Goal: Task Accomplishment & Management: Use online tool/utility

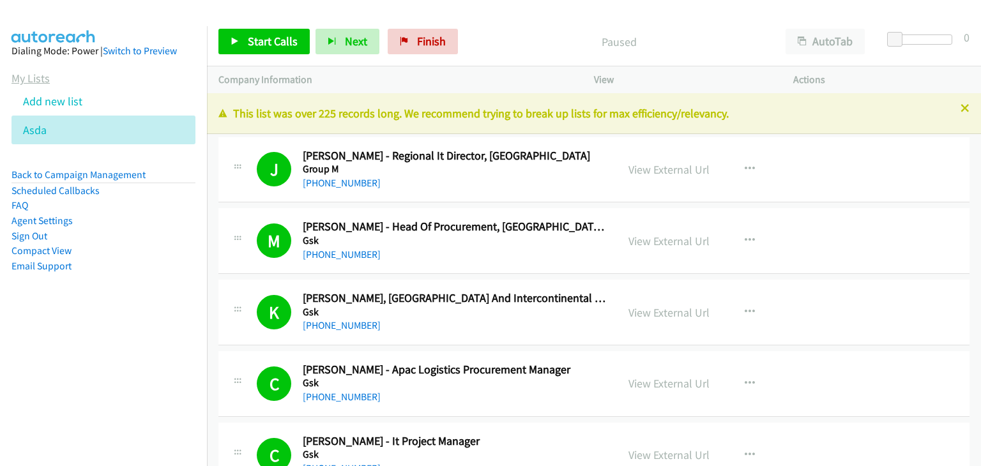
click at [38, 82] on link "My Lists" at bounding box center [30, 78] width 38 height 15
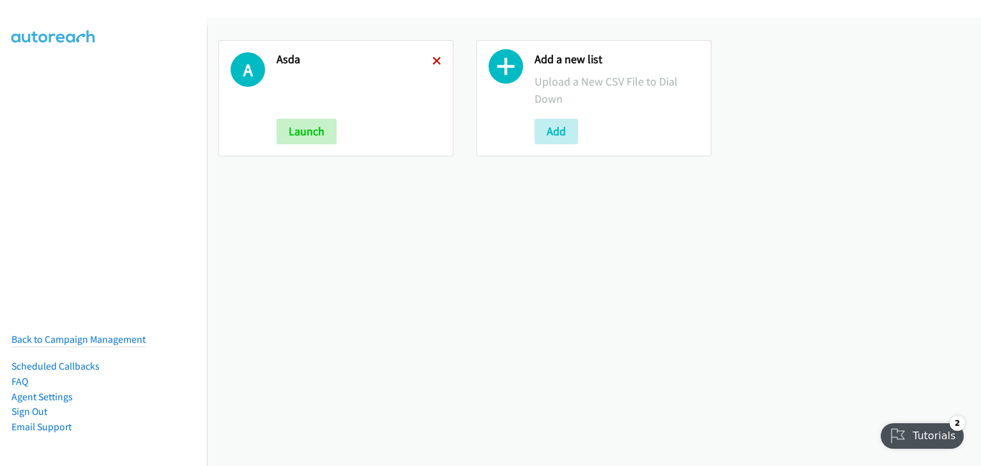
click at [433, 57] on icon at bounding box center [437, 61] width 9 height 9
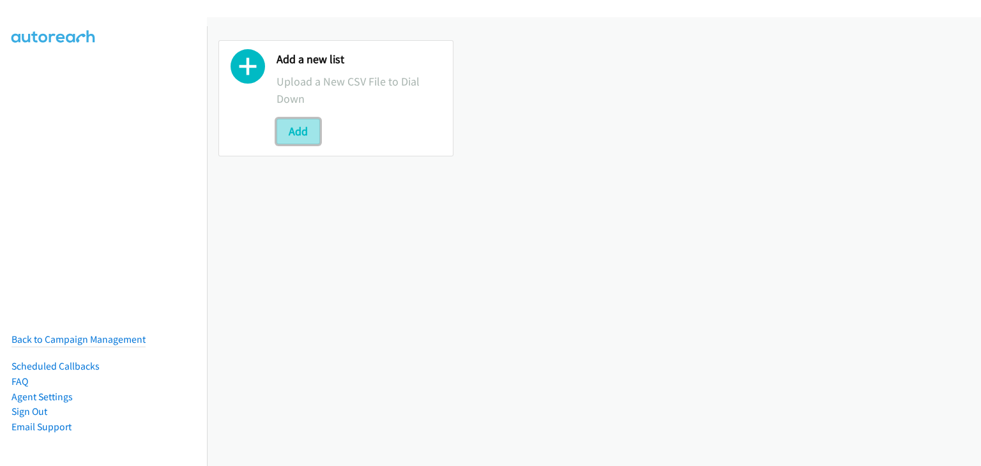
click at [304, 141] on button "Add" at bounding box center [298, 132] width 43 height 26
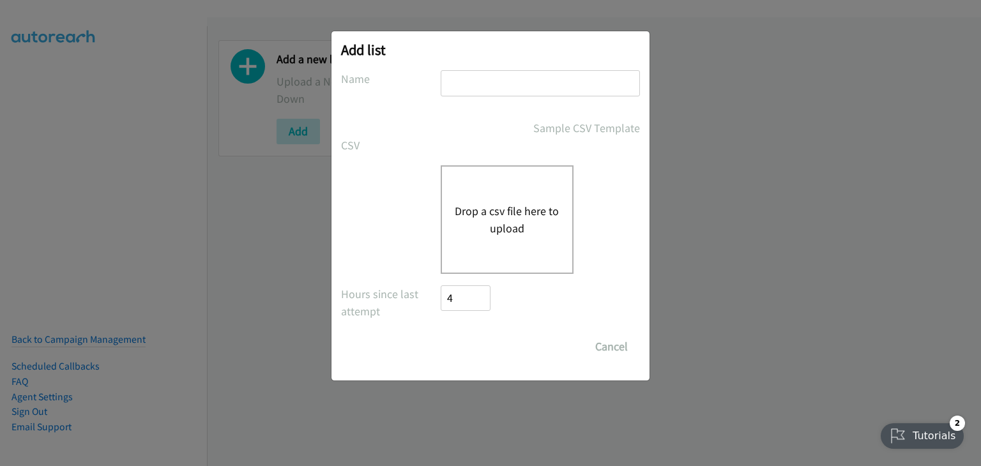
click at [486, 215] on button "Drop a csv file here to upload" at bounding box center [507, 220] width 105 height 34
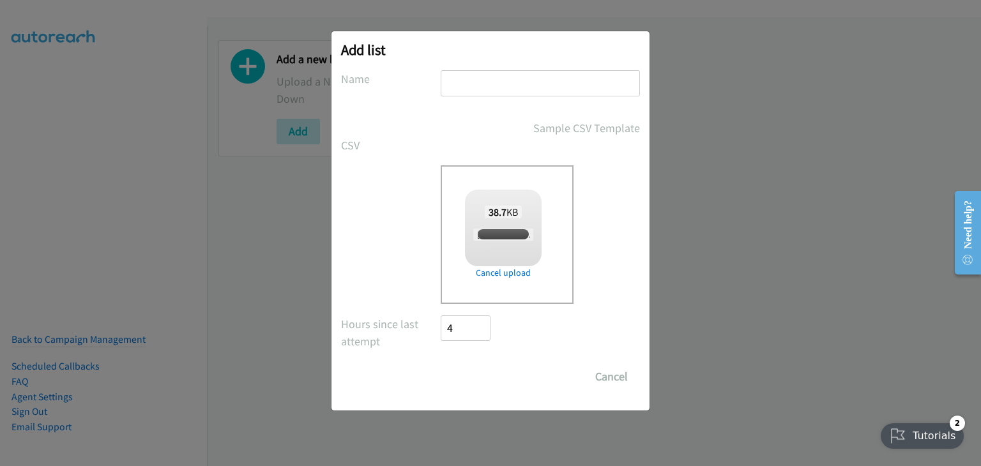
checkbox input "true"
click at [512, 85] on input "text" at bounding box center [540, 83] width 199 height 26
type input "HP TH"
click at [477, 383] on input "Save List" at bounding box center [474, 377] width 67 height 26
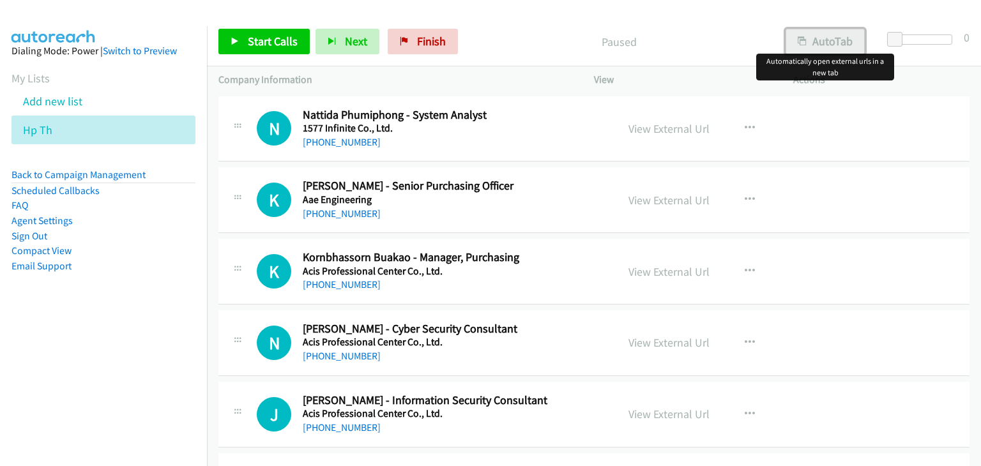
click at [831, 41] on button "AutoTab" at bounding box center [825, 42] width 79 height 26
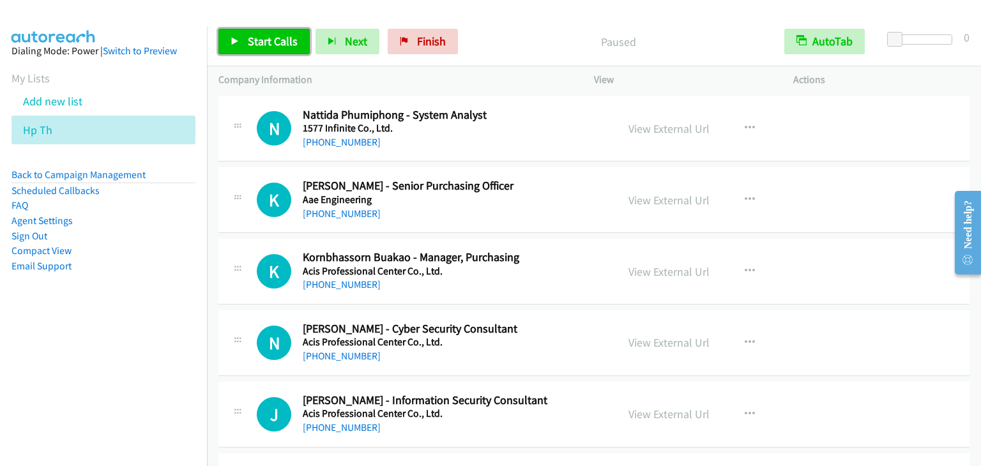
drag, startPoint x: 277, startPoint y: 43, endPoint x: 396, endPoint y: 154, distance: 163.2
click at [276, 43] on span "Start Calls" at bounding box center [273, 41] width 50 height 15
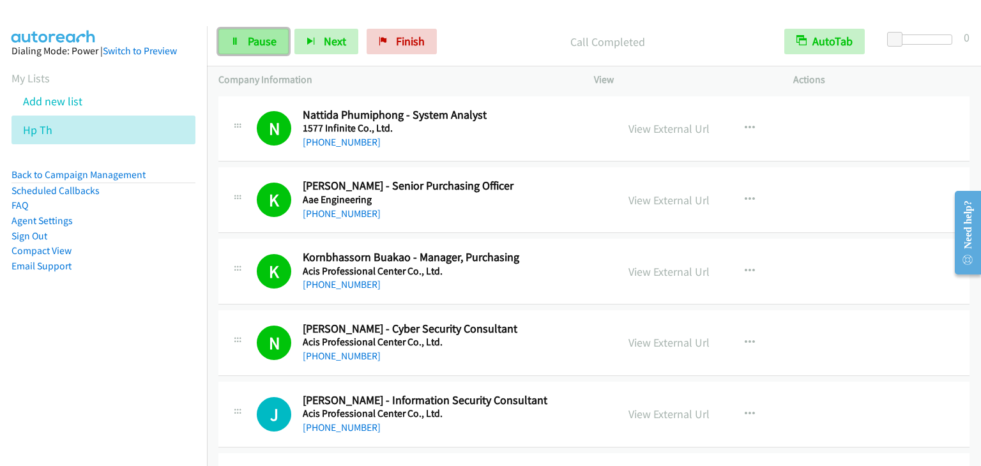
click at [251, 40] on span "Pause" at bounding box center [262, 41] width 29 height 15
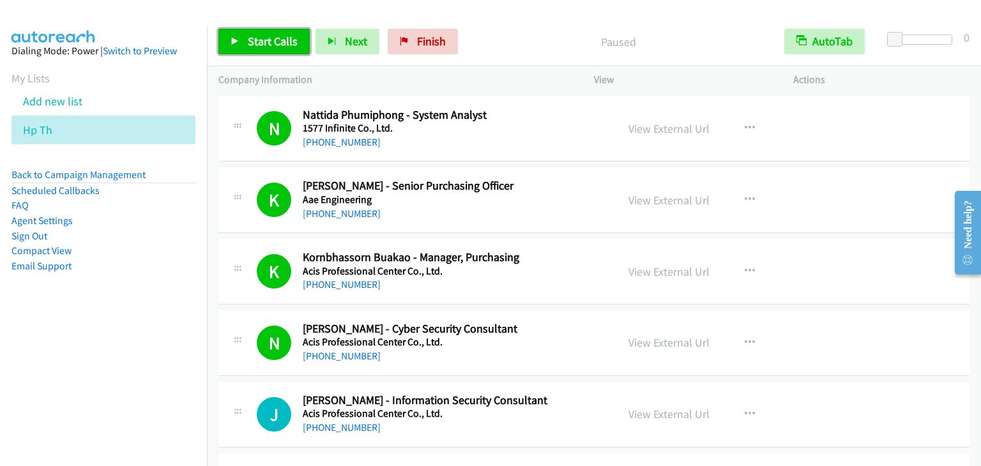
click at [252, 40] on span "Start Calls" at bounding box center [273, 41] width 50 height 15
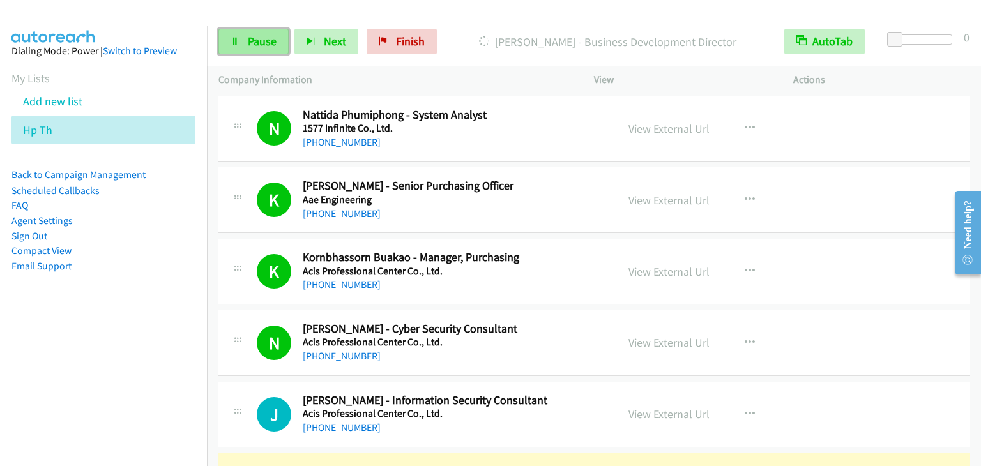
click at [230, 48] on link "Pause" at bounding box center [253, 42] width 70 height 26
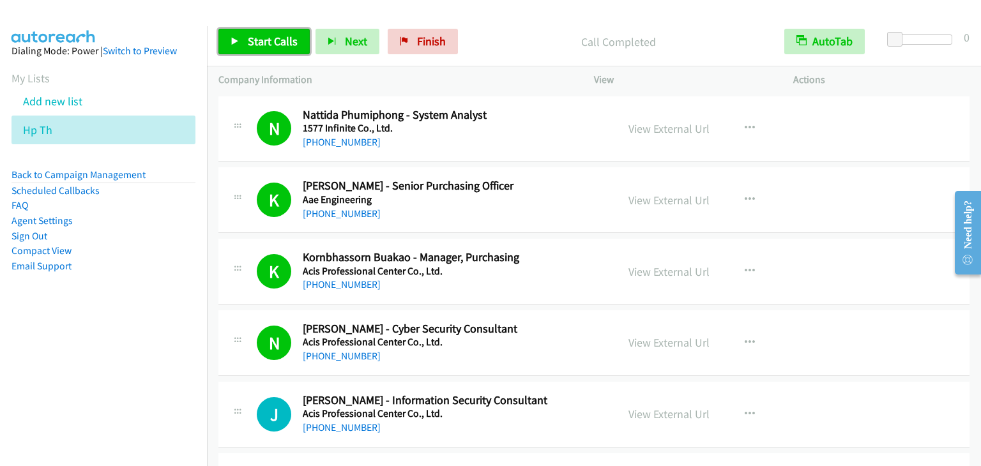
click at [253, 38] on span "Start Calls" at bounding box center [273, 41] width 50 height 15
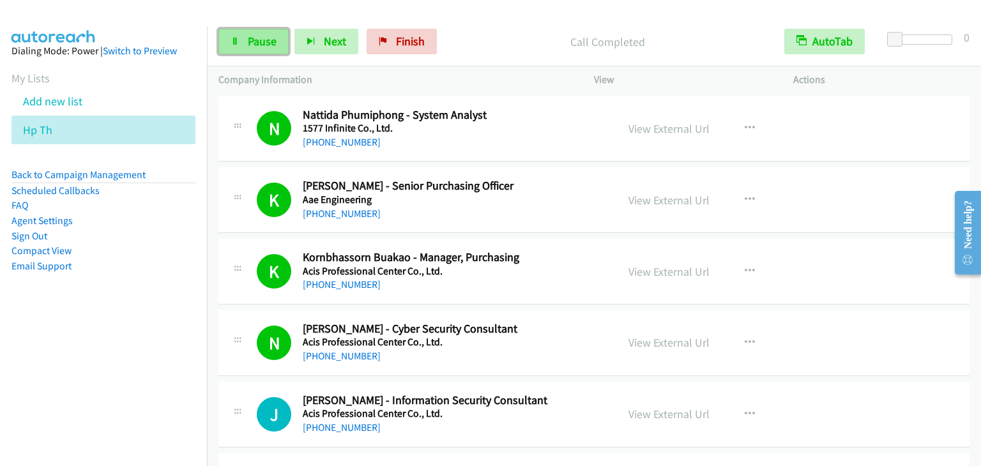
click at [240, 34] on link "Pause" at bounding box center [253, 42] width 70 height 26
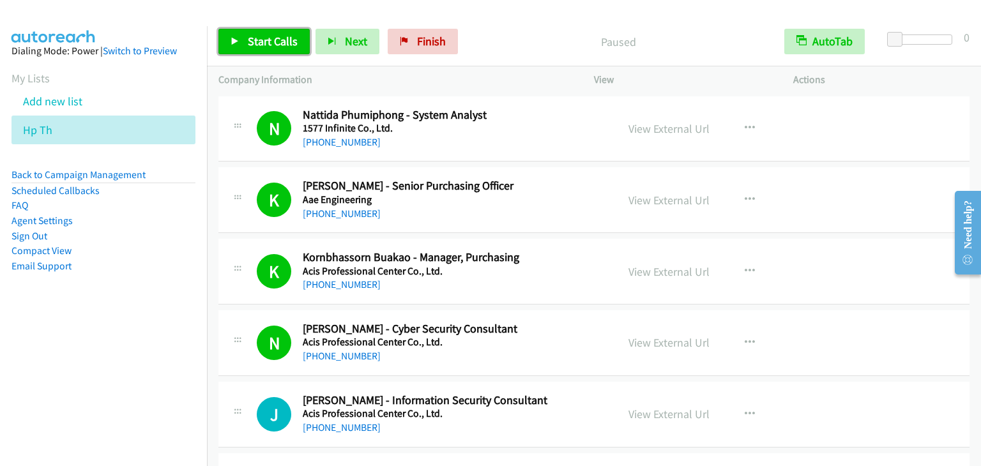
click at [240, 34] on link "Start Calls" at bounding box center [263, 42] width 91 height 26
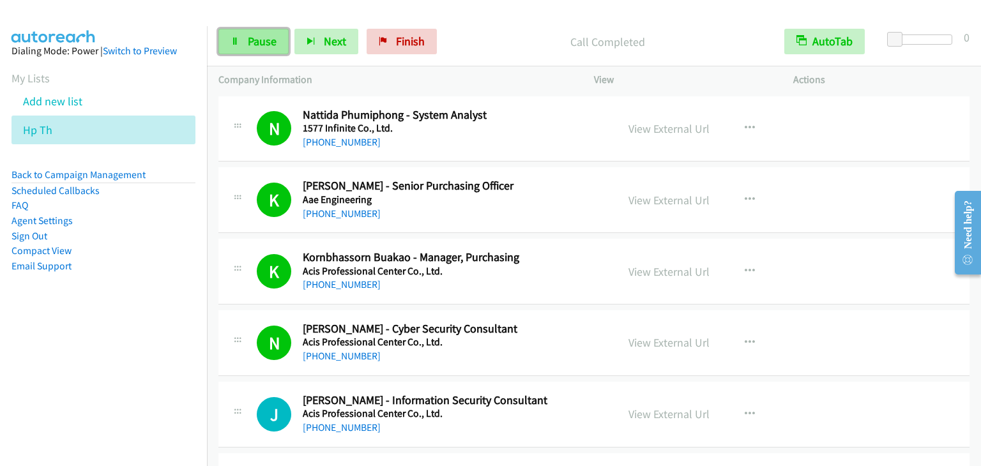
click at [248, 41] on span "Pause" at bounding box center [262, 41] width 29 height 15
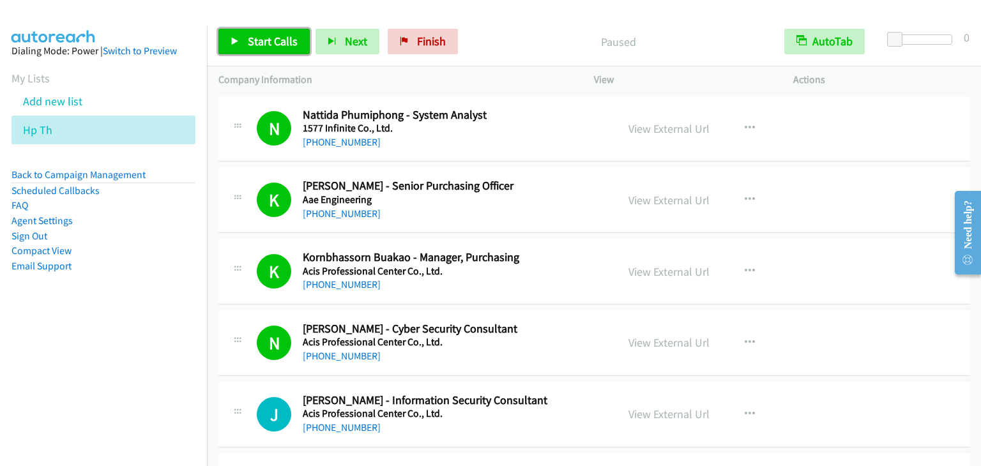
click at [248, 41] on span "Start Calls" at bounding box center [273, 41] width 50 height 15
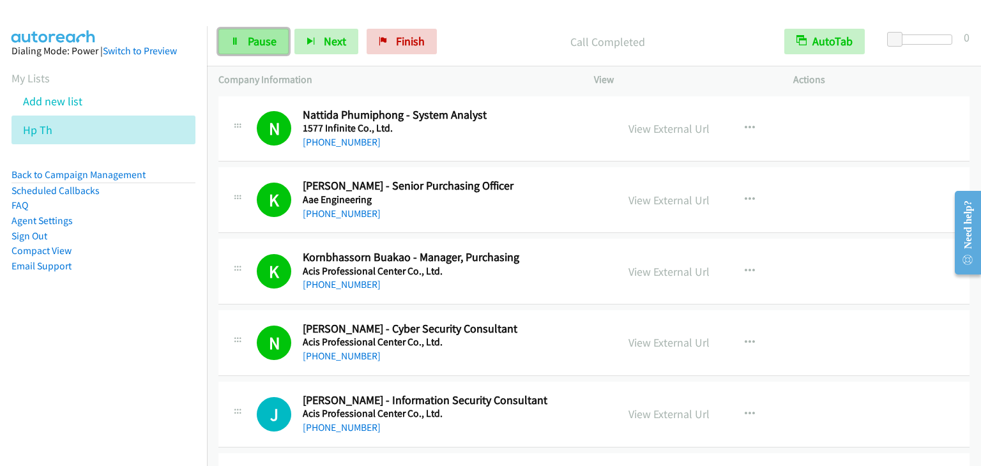
click at [257, 39] on span "Pause" at bounding box center [262, 41] width 29 height 15
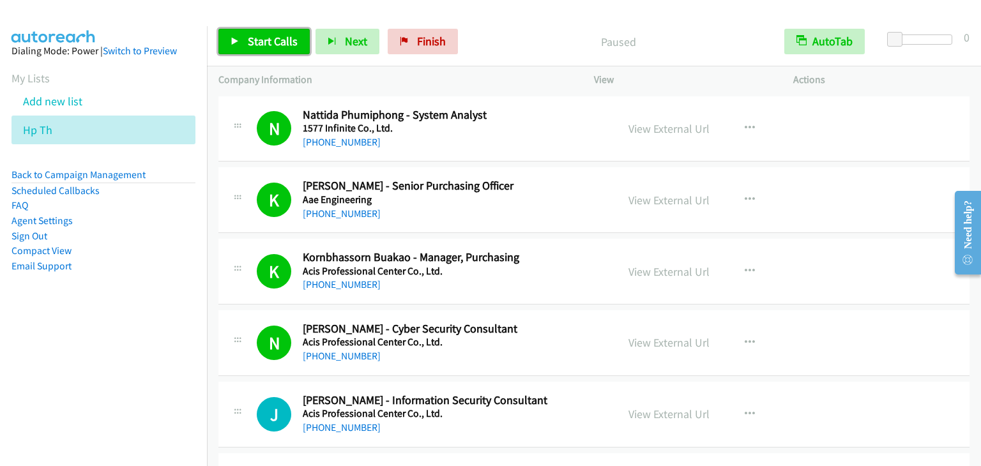
click at [257, 39] on span "Start Calls" at bounding box center [273, 41] width 50 height 15
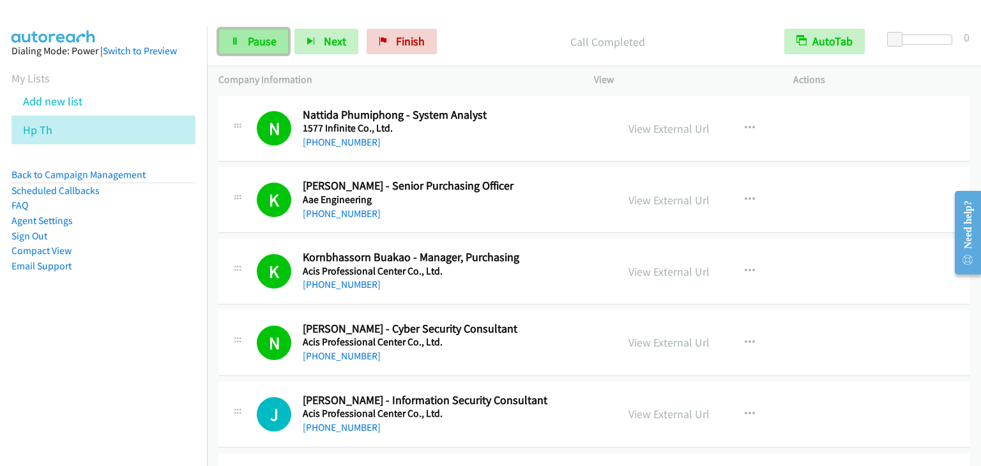
click at [249, 45] on span "Pause" at bounding box center [262, 41] width 29 height 15
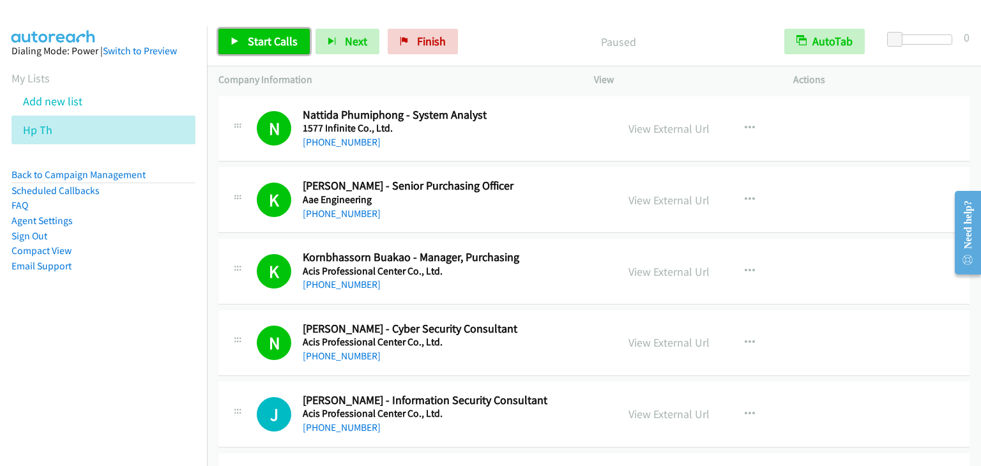
click at [248, 45] on span "Start Calls" at bounding box center [273, 41] width 50 height 15
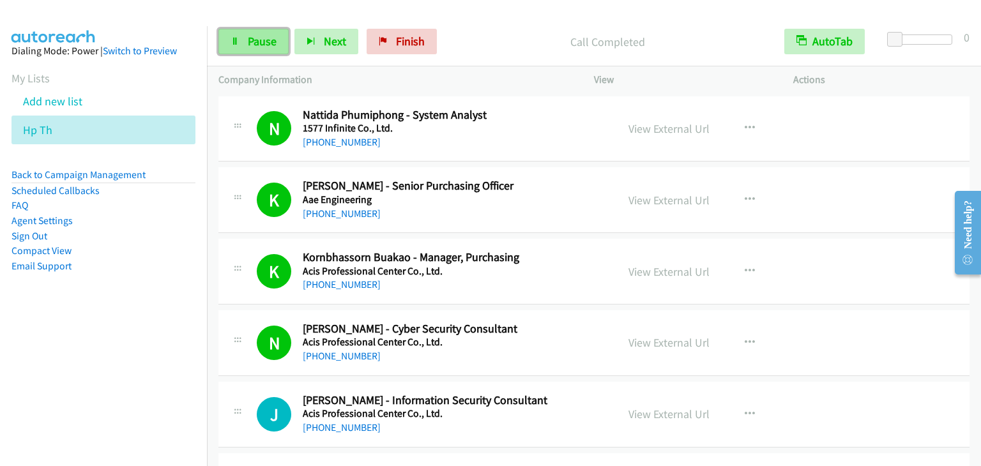
click at [260, 38] on span "Pause" at bounding box center [262, 41] width 29 height 15
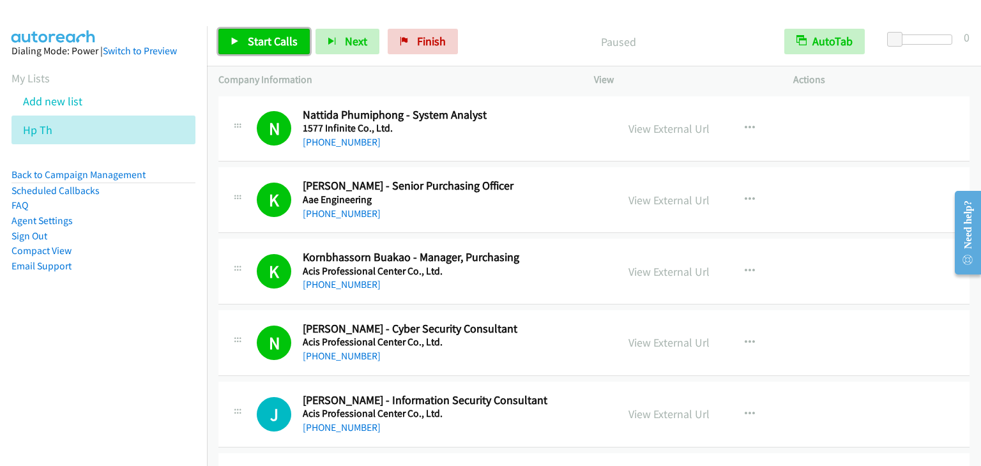
click at [261, 37] on span "Start Calls" at bounding box center [273, 41] width 50 height 15
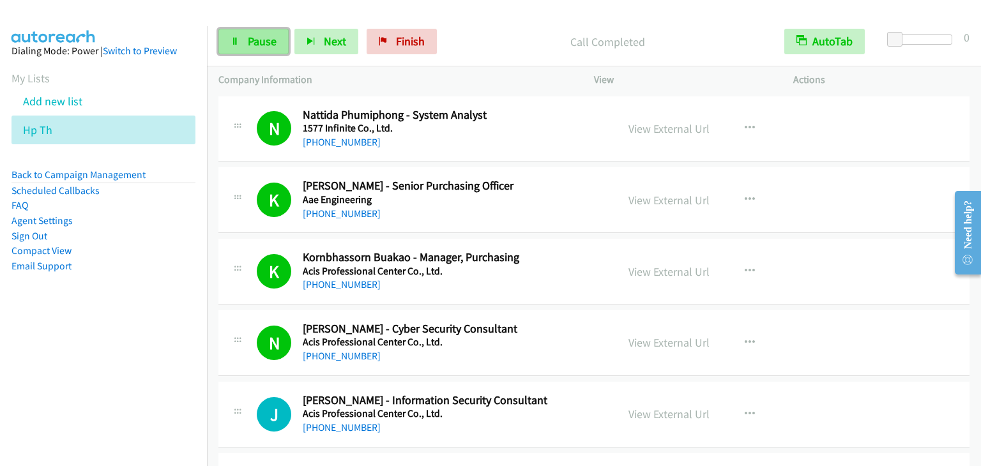
click at [246, 44] on link "Pause" at bounding box center [253, 42] width 70 height 26
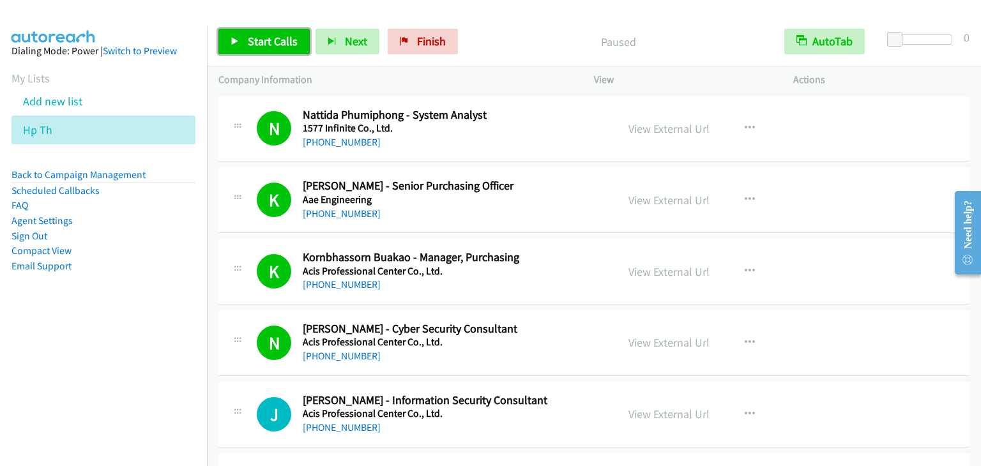
click at [246, 44] on link "Start Calls" at bounding box center [263, 42] width 91 height 26
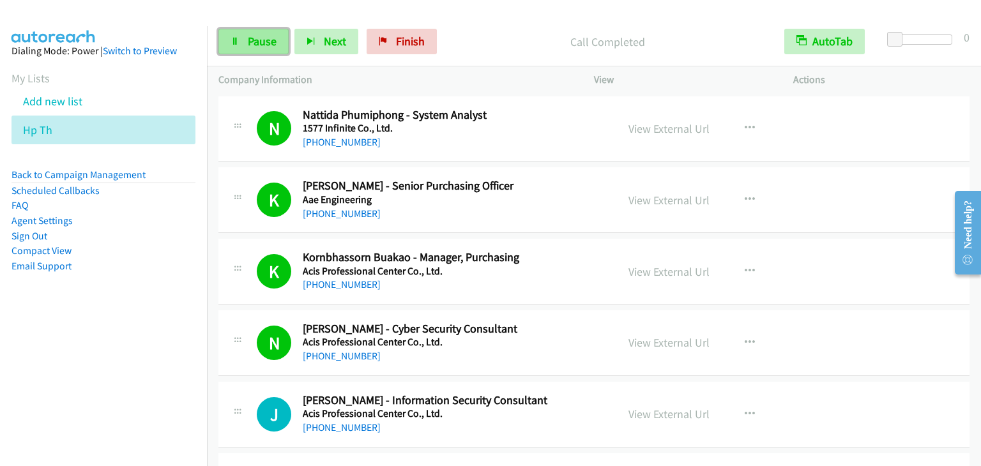
click at [267, 36] on span "Pause" at bounding box center [262, 41] width 29 height 15
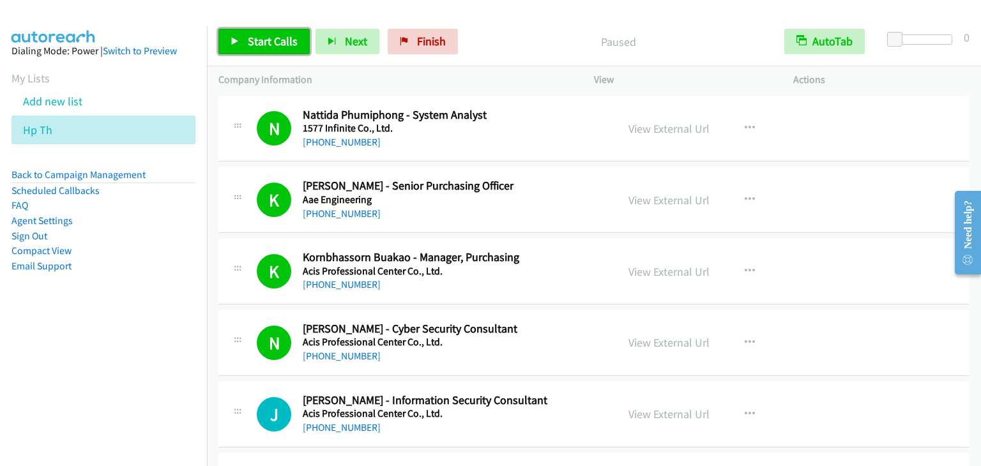
click at [277, 42] on span "Start Calls" at bounding box center [273, 41] width 50 height 15
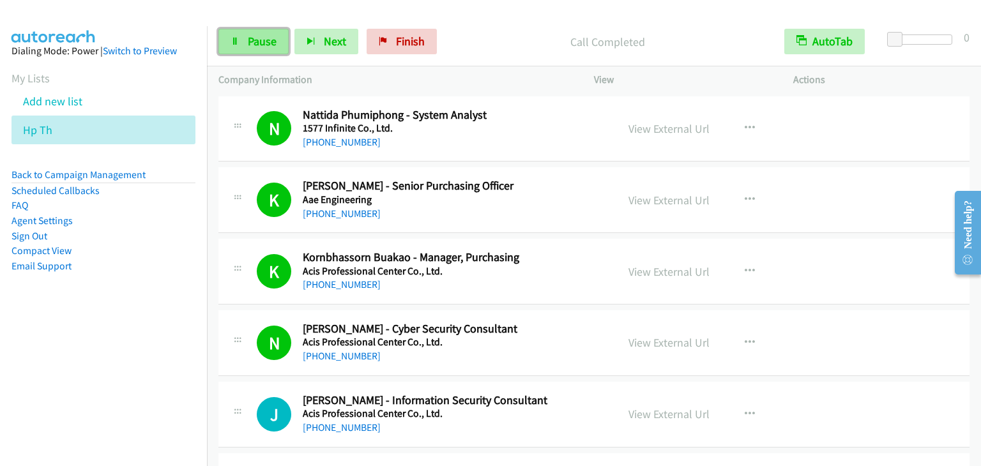
click at [259, 47] on span "Pause" at bounding box center [262, 41] width 29 height 15
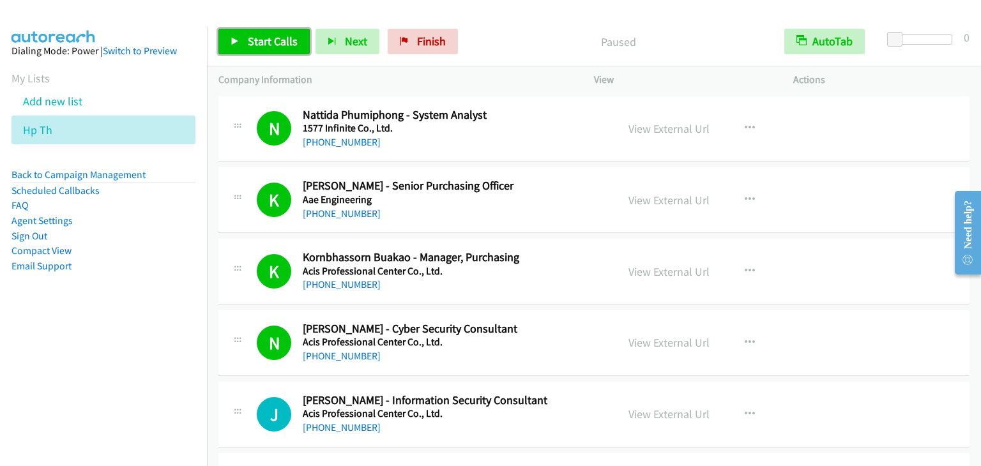
click at [259, 47] on span "Start Calls" at bounding box center [273, 41] width 50 height 15
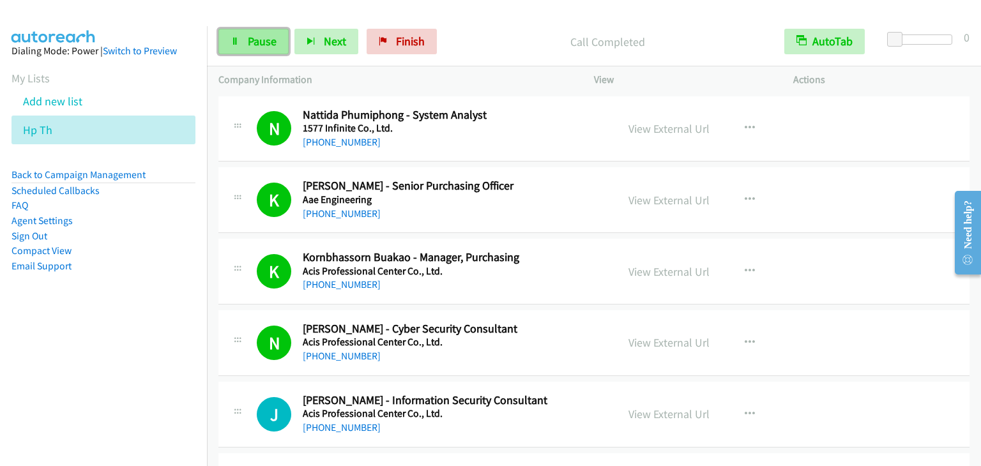
click at [259, 45] on span "Pause" at bounding box center [262, 41] width 29 height 15
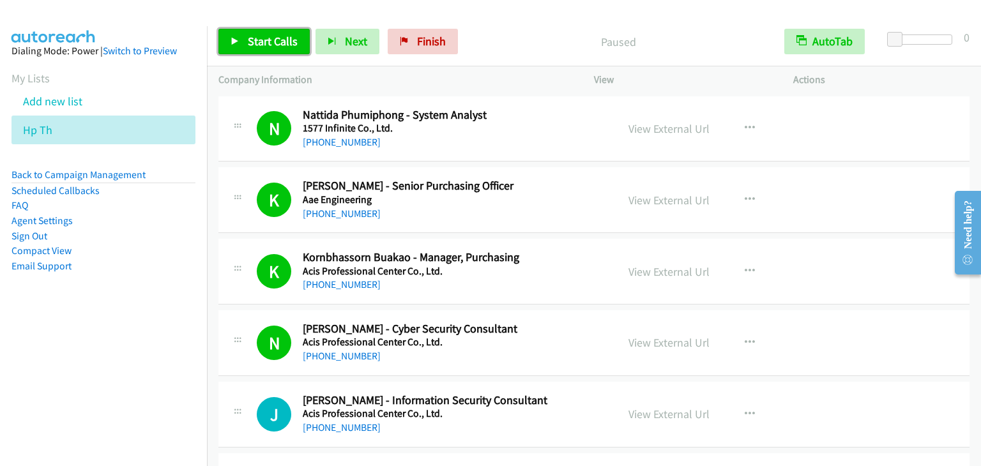
click at [259, 45] on span "Start Calls" at bounding box center [273, 41] width 50 height 15
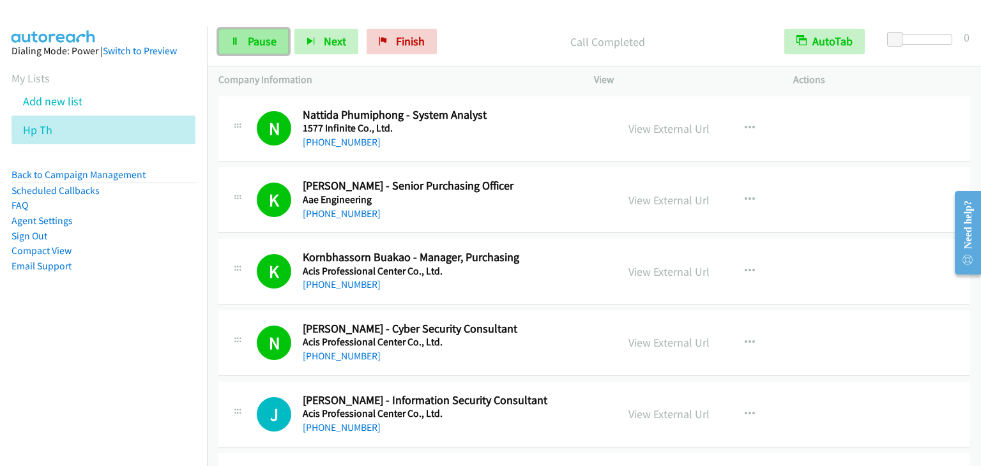
click at [222, 44] on link "Pause" at bounding box center [253, 42] width 70 height 26
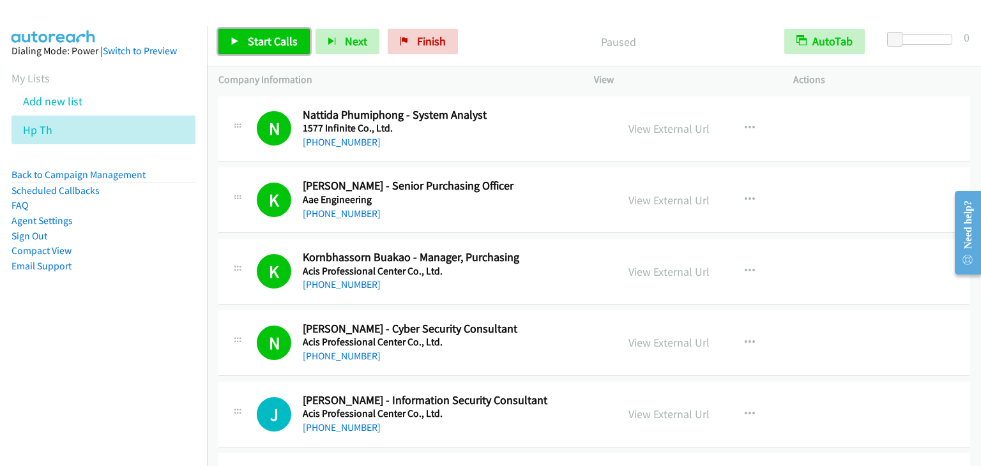
click at [229, 43] on link "Start Calls" at bounding box center [263, 42] width 91 height 26
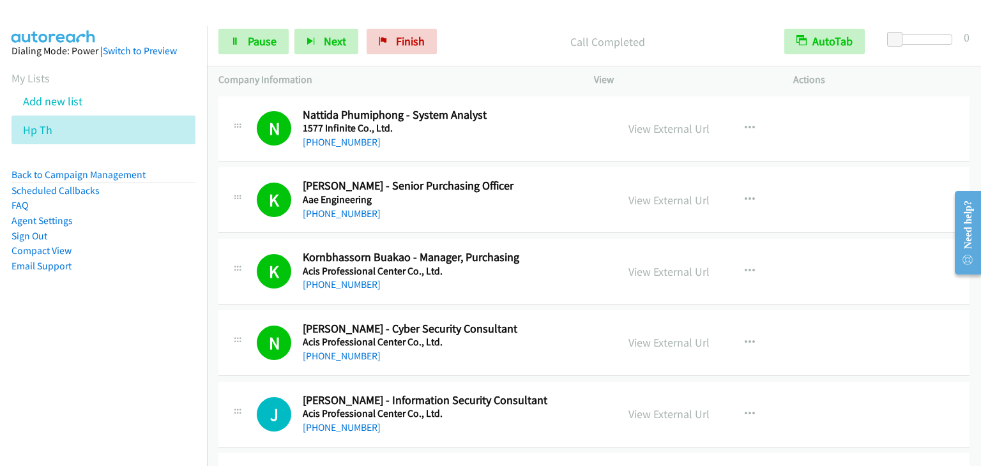
click at [291, 49] on div "Start Calls Pause Next Finish" at bounding box center [330, 42] width 224 height 26
click at [280, 42] on link "Pause" at bounding box center [253, 42] width 70 height 26
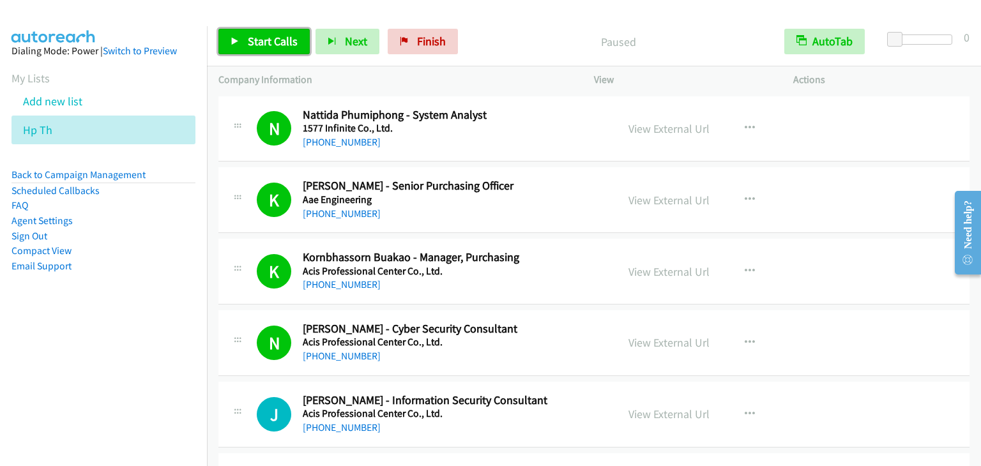
click at [280, 42] on span "Start Calls" at bounding box center [273, 41] width 50 height 15
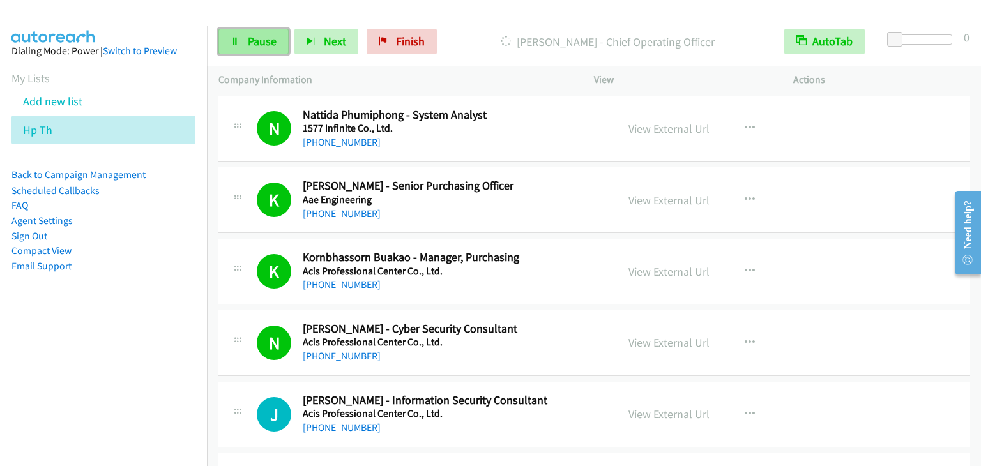
click at [267, 39] on span "Pause" at bounding box center [262, 41] width 29 height 15
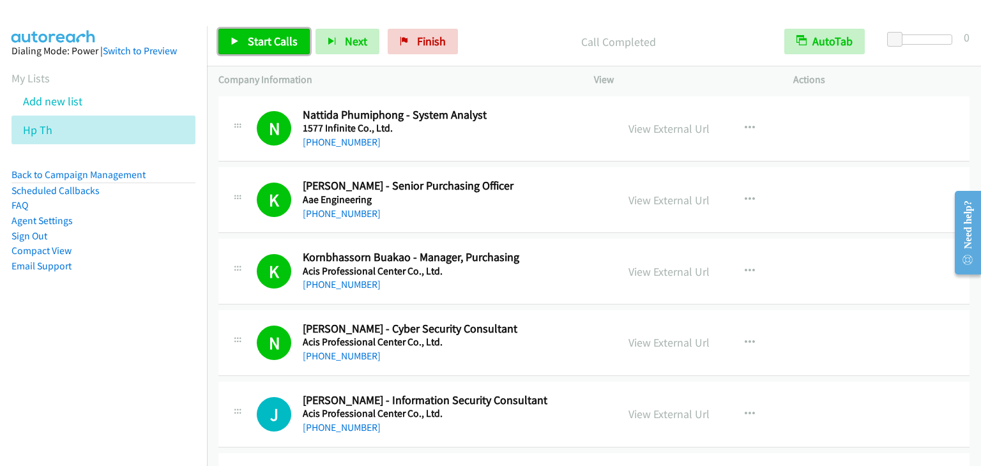
click at [289, 44] on span "Start Calls" at bounding box center [273, 41] width 50 height 15
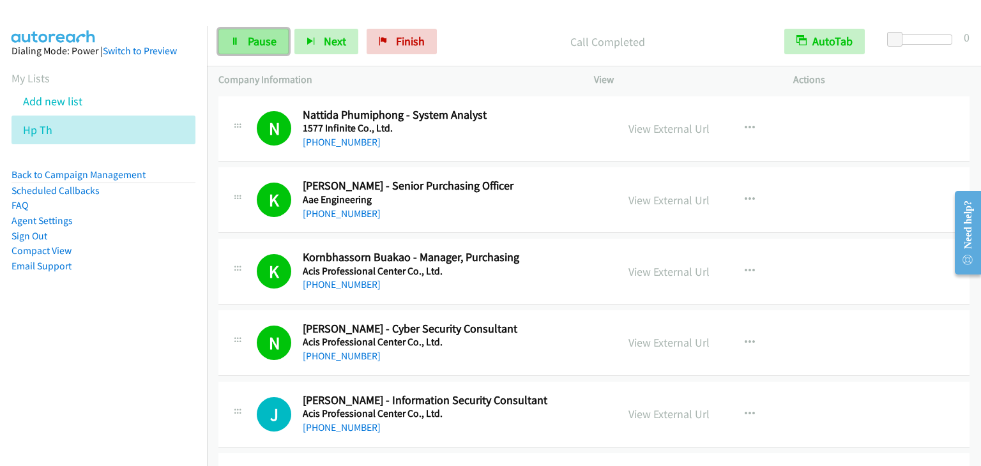
click at [269, 42] on span "Pause" at bounding box center [262, 41] width 29 height 15
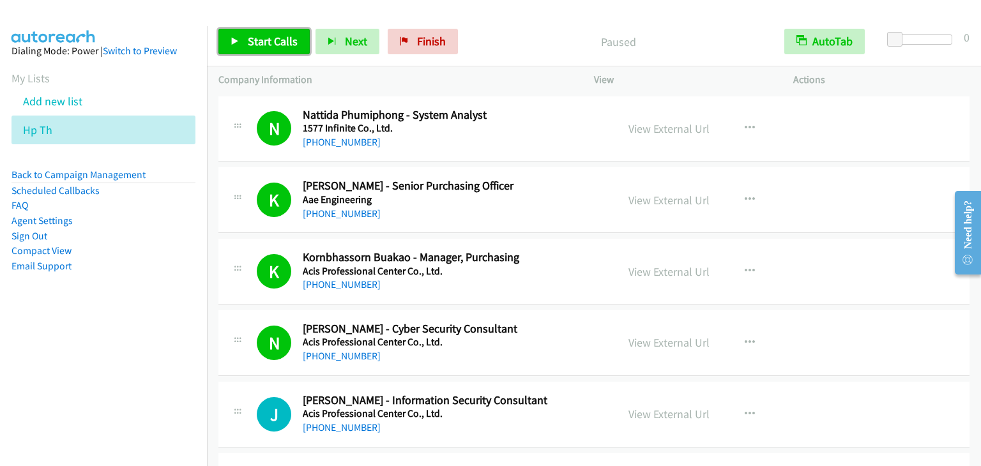
click at [269, 42] on span "Start Calls" at bounding box center [273, 41] width 50 height 15
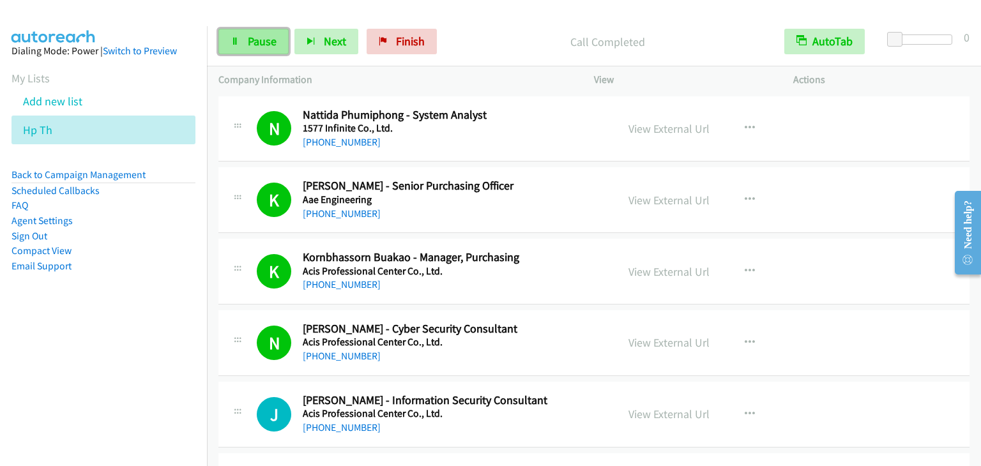
click at [254, 34] on span "Pause" at bounding box center [262, 41] width 29 height 15
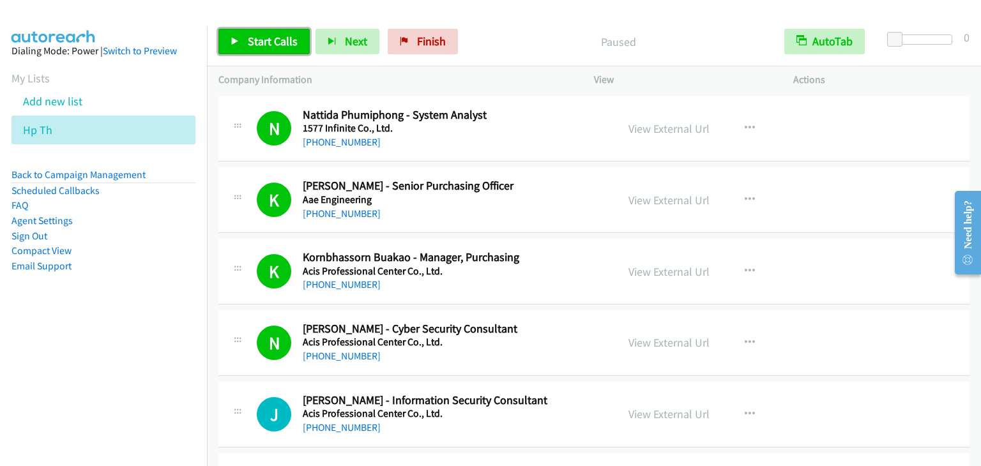
click at [254, 34] on span "Start Calls" at bounding box center [273, 41] width 50 height 15
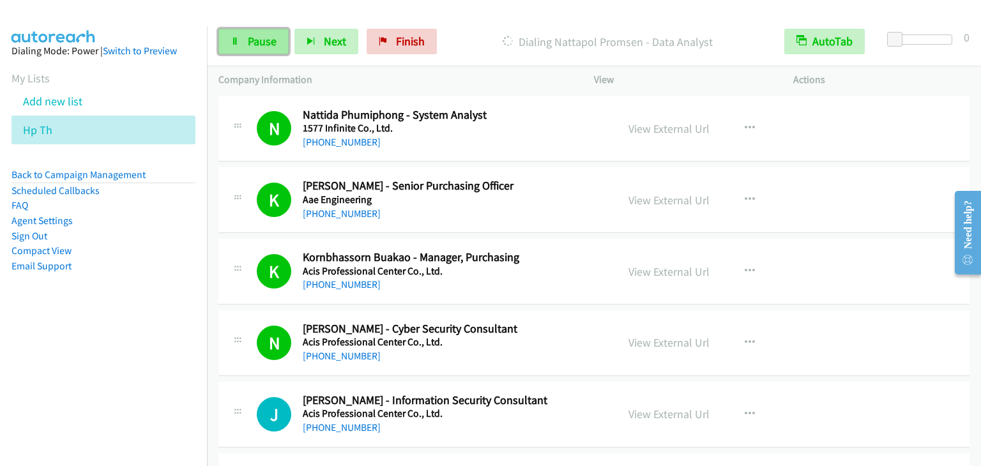
click at [266, 42] on span "Pause" at bounding box center [262, 41] width 29 height 15
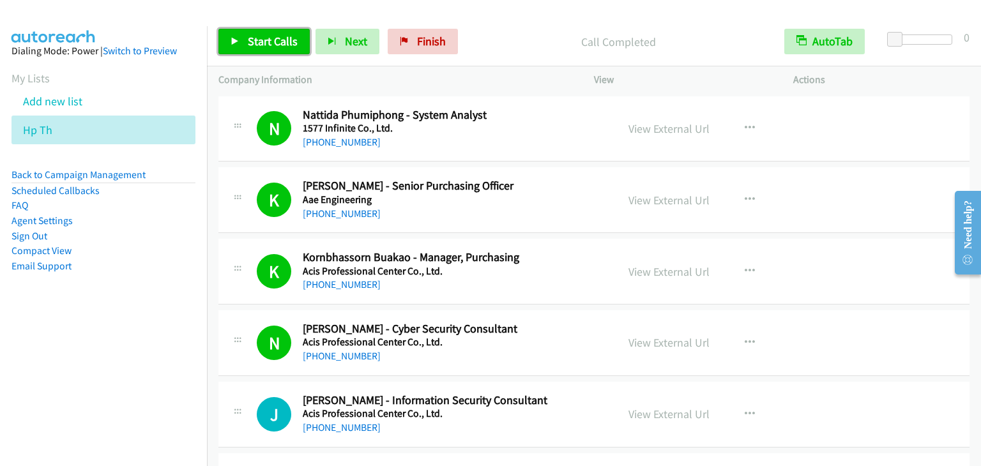
click at [253, 40] on span "Start Calls" at bounding box center [273, 41] width 50 height 15
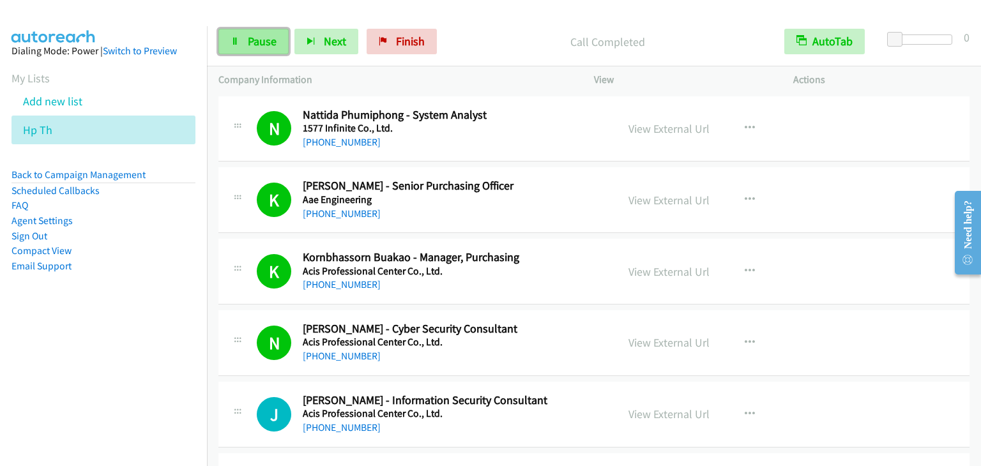
click at [248, 41] on span "Pause" at bounding box center [262, 41] width 29 height 15
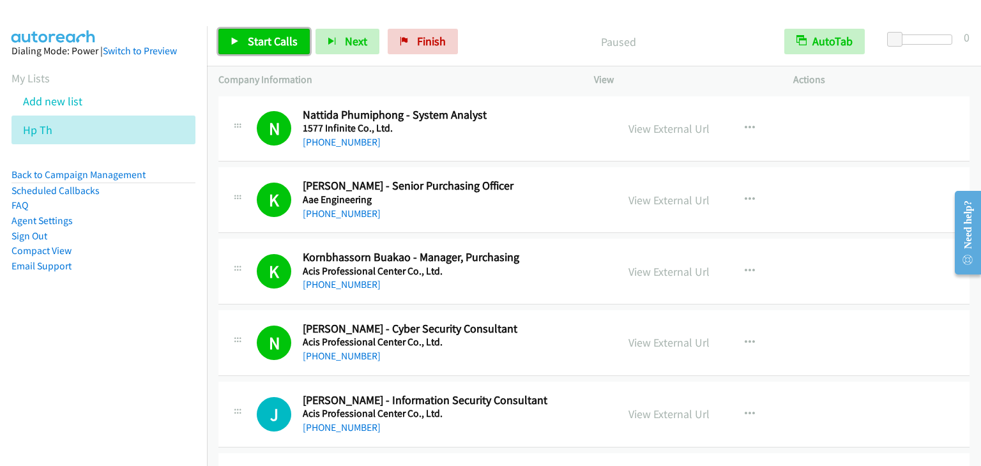
click at [248, 41] on span "Start Calls" at bounding box center [273, 41] width 50 height 15
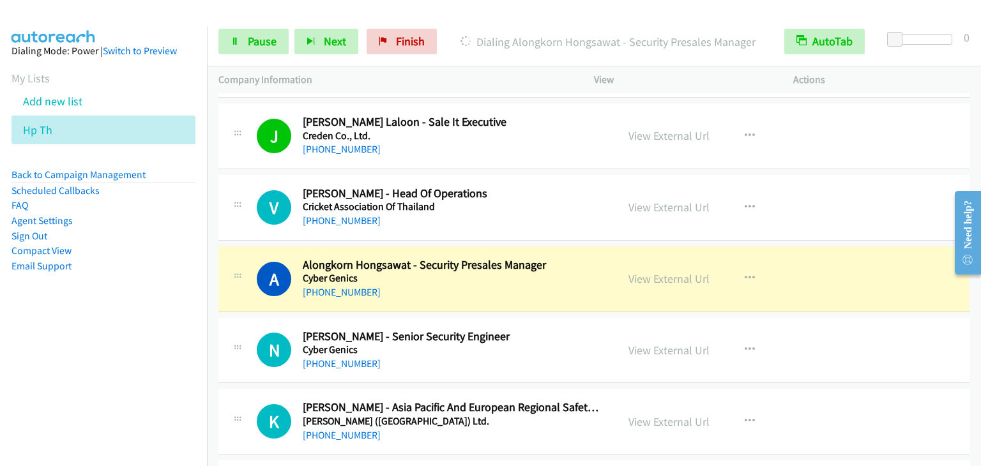
scroll to position [3258, 0]
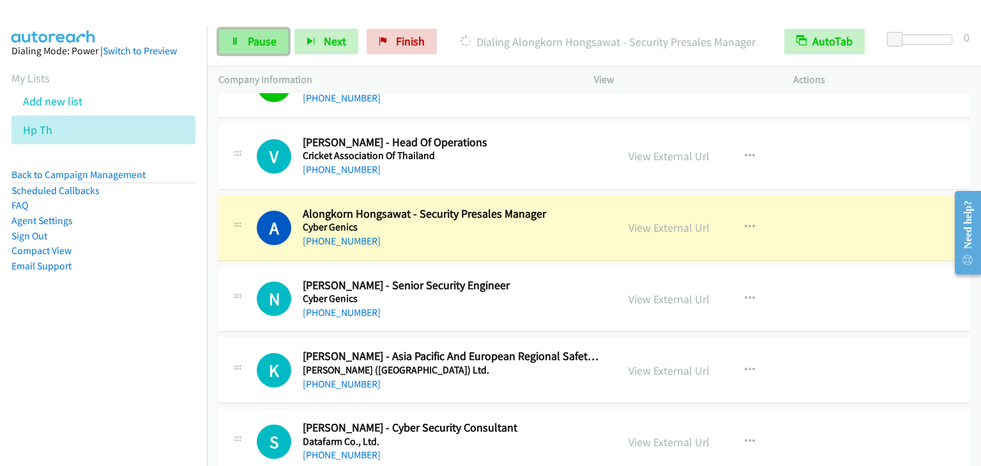
click at [250, 43] on span "Pause" at bounding box center [262, 41] width 29 height 15
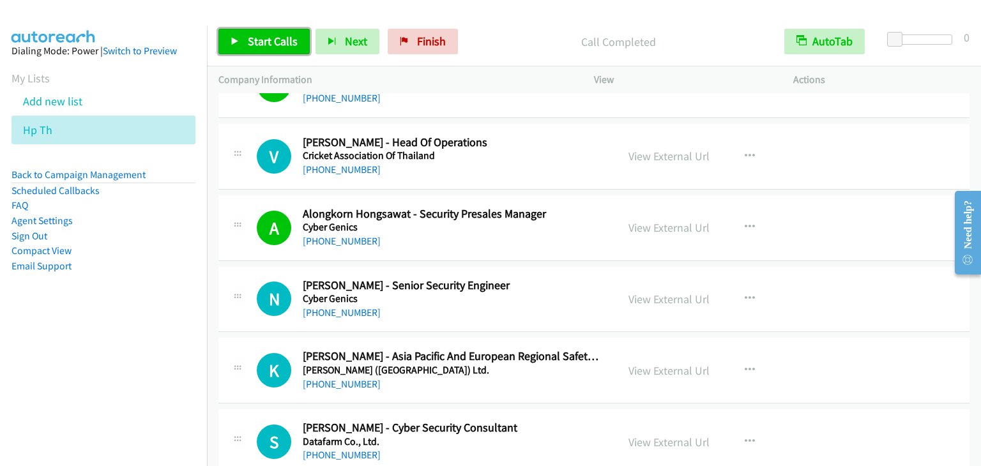
click at [268, 42] on span "Start Calls" at bounding box center [273, 41] width 50 height 15
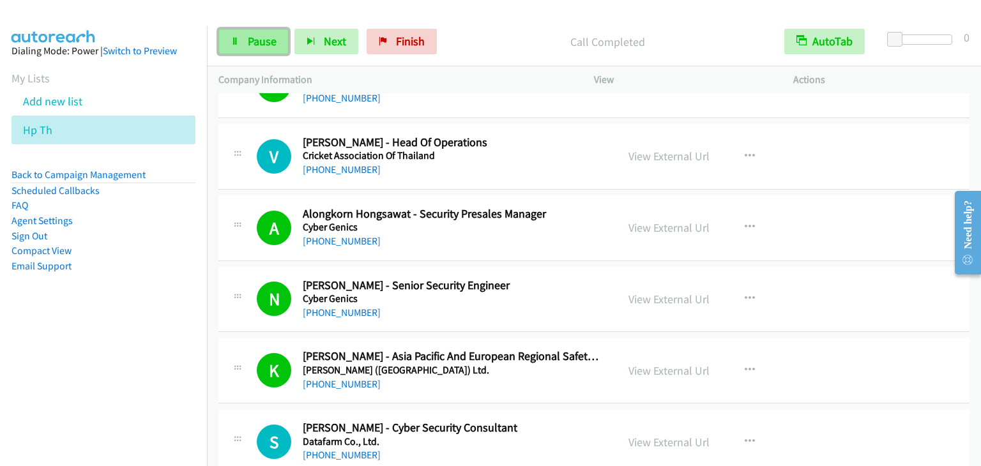
click at [248, 33] on link "Pause" at bounding box center [253, 42] width 70 height 26
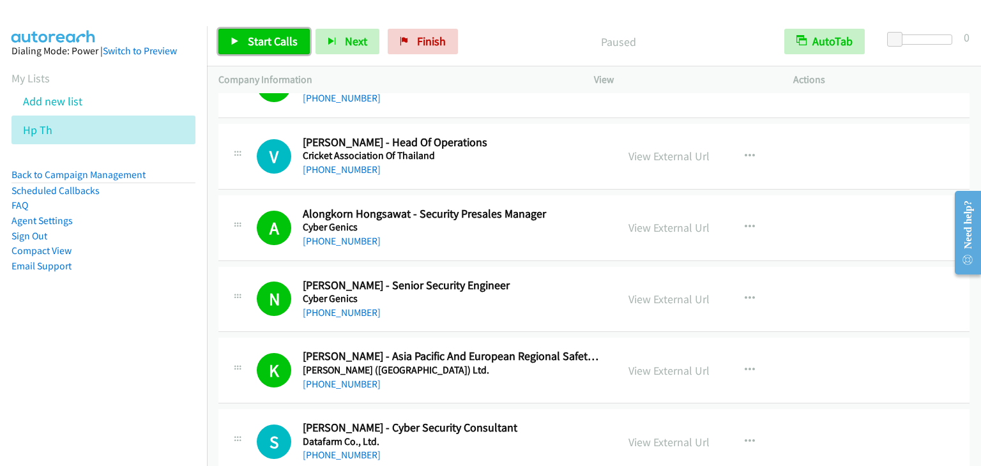
click at [248, 33] on link "Start Calls" at bounding box center [263, 42] width 91 height 26
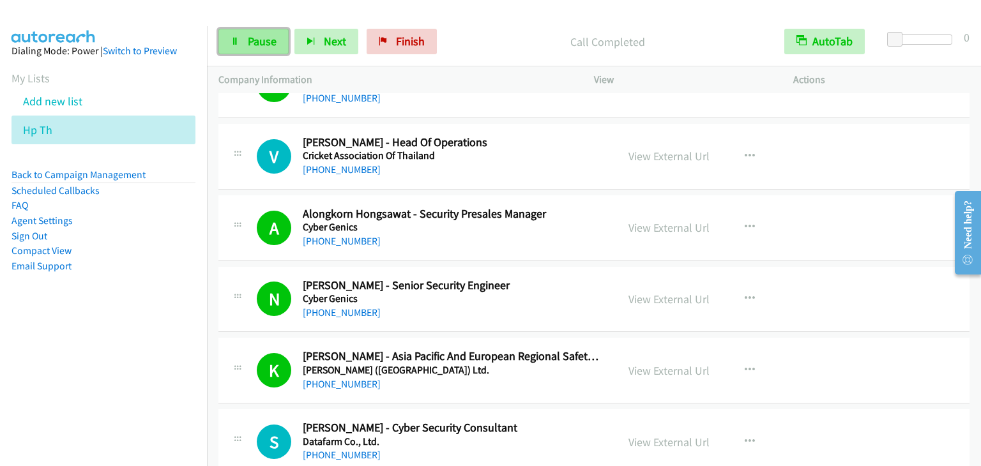
click at [253, 45] on span "Pause" at bounding box center [262, 41] width 29 height 15
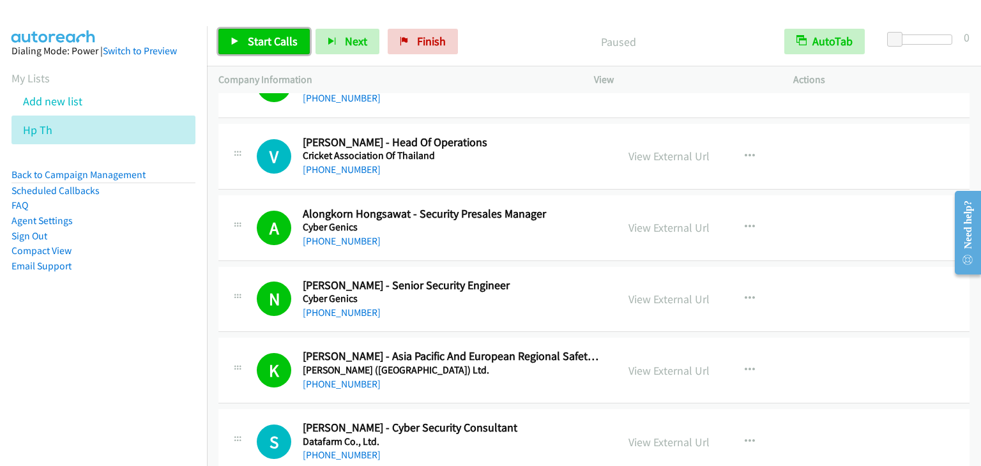
click at [251, 44] on span "Start Calls" at bounding box center [273, 41] width 50 height 15
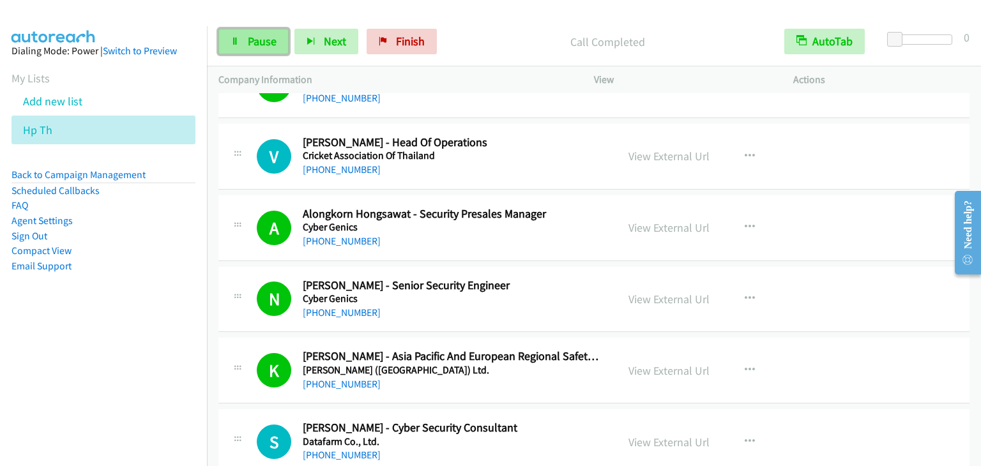
click at [254, 41] on span "Pause" at bounding box center [262, 41] width 29 height 15
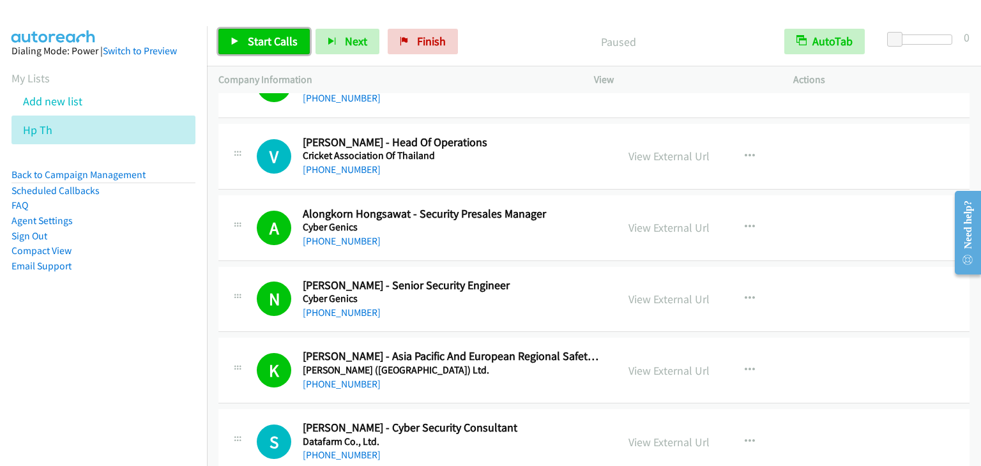
click at [254, 41] on span "Start Calls" at bounding box center [273, 41] width 50 height 15
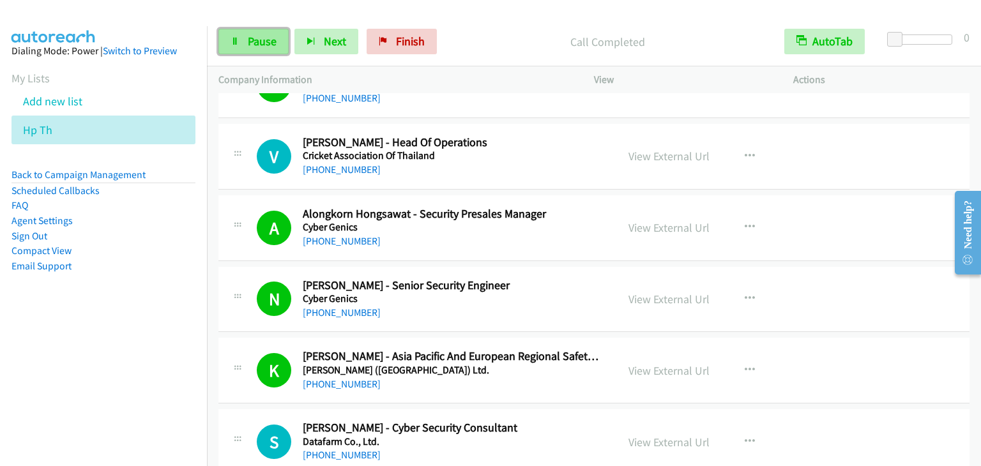
click at [259, 37] on span "Pause" at bounding box center [262, 41] width 29 height 15
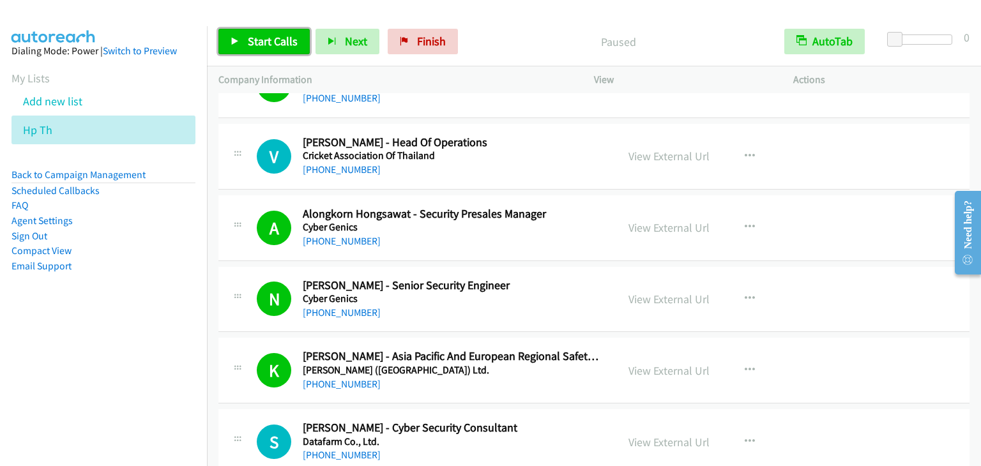
click at [260, 38] on span "Start Calls" at bounding box center [273, 41] width 50 height 15
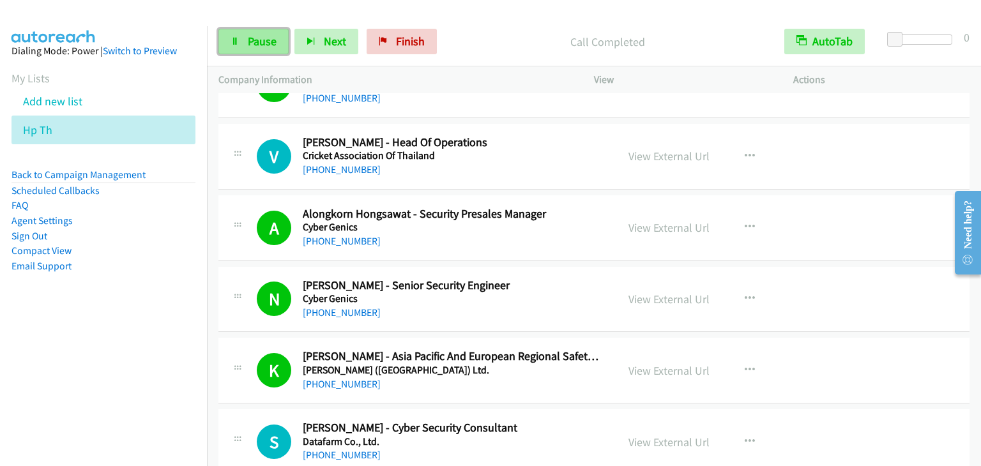
click at [275, 43] on span "Pause" at bounding box center [262, 41] width 29 height 15
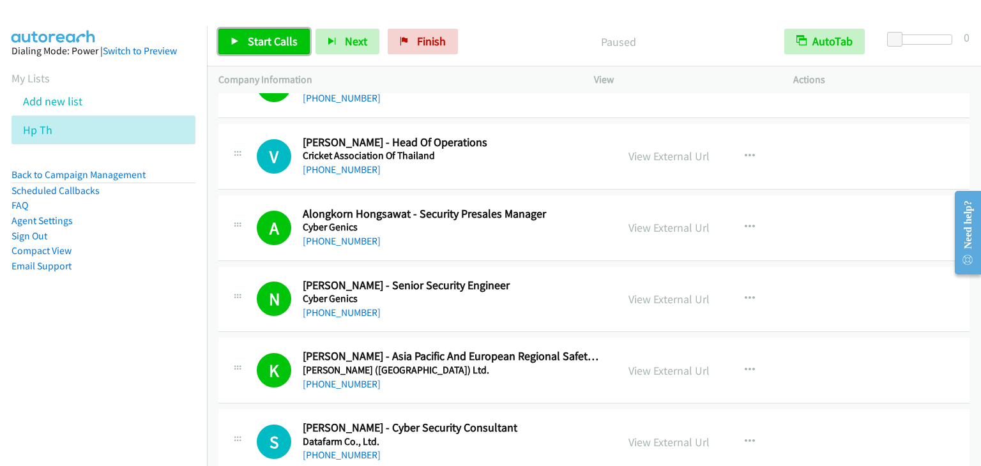
click at [255, 49] on link "Start Calls" at bounding box center [263, 42] width 91 height 26
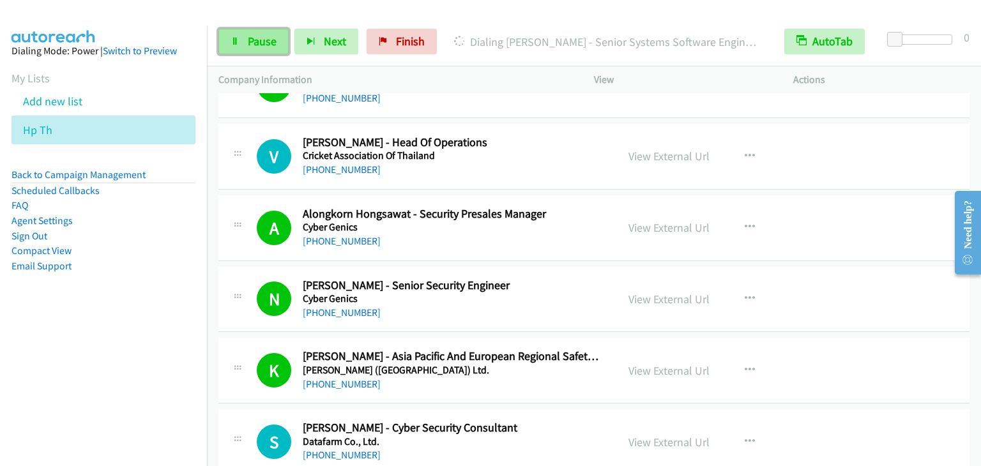
click at [267, 38] on span "Pause" at bounding box center [262, 41] width 29 height 15
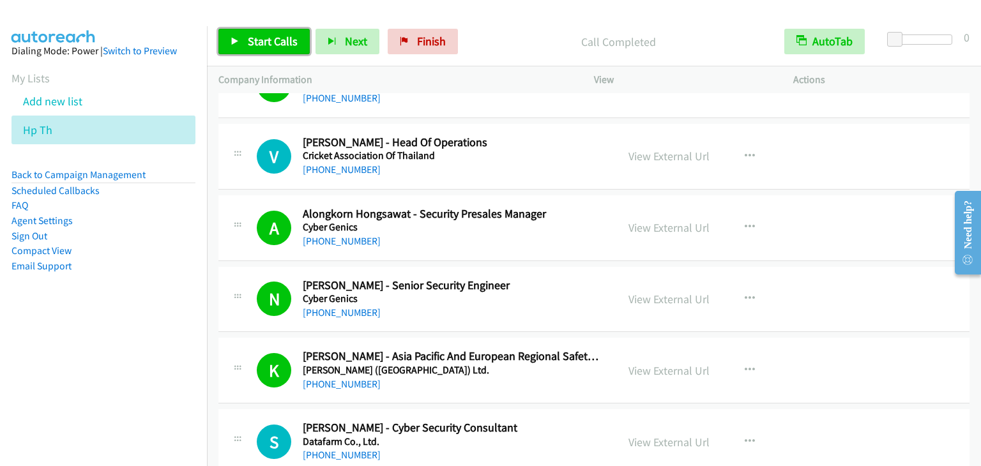
click at [248, 42] on span "Start Calls" at bounding box center [273, 41] width 50 height 15
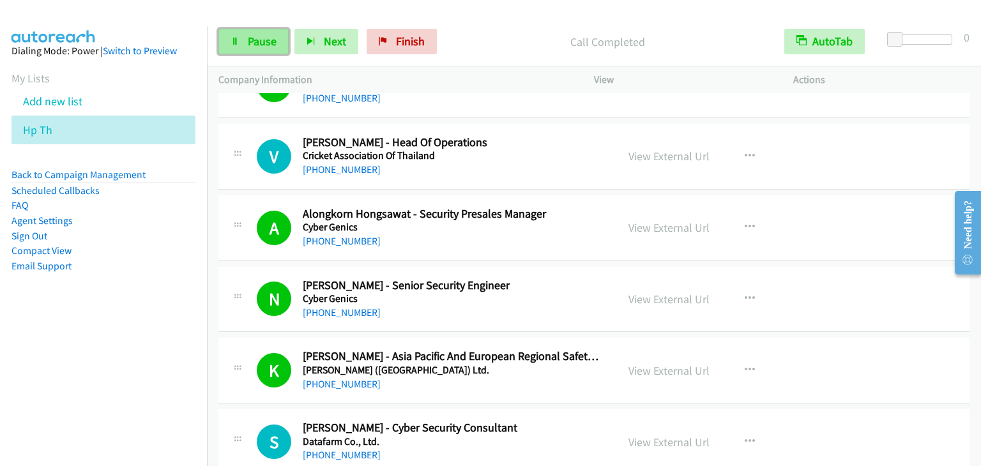
click at [244, 29] on link "Pause" at bounding box center [253, 42] width 70 height 26
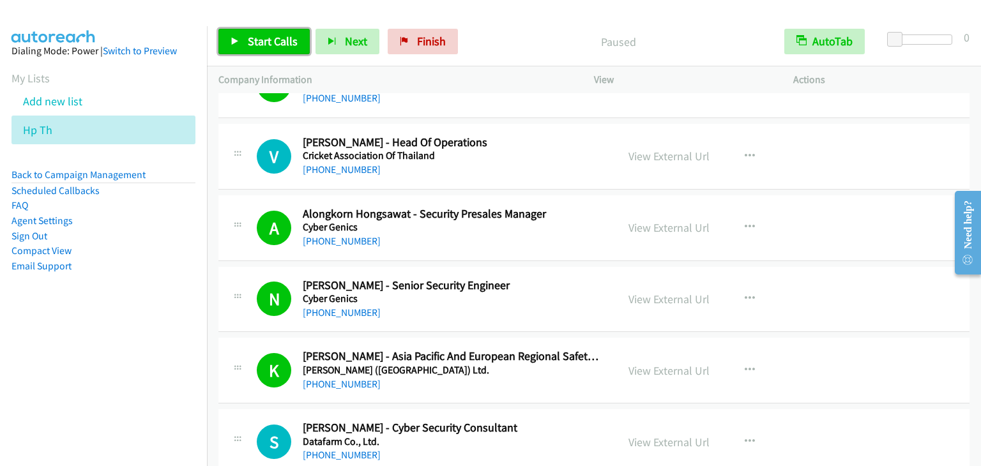
click at [264, 36] on span "Start Calls" at bounding box center [273, 41] width 50 height 15
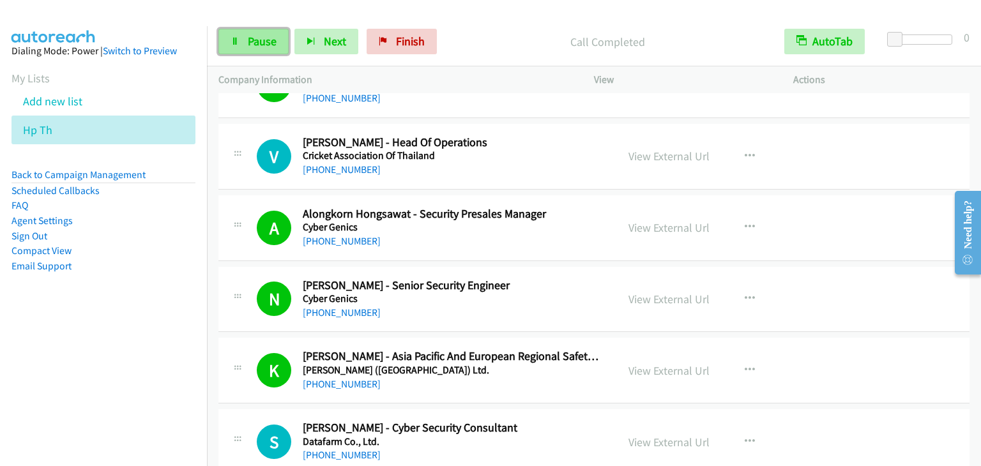
click at [248, 47] on span "Pause" at bounding box center [262, 41] width 29 height 15
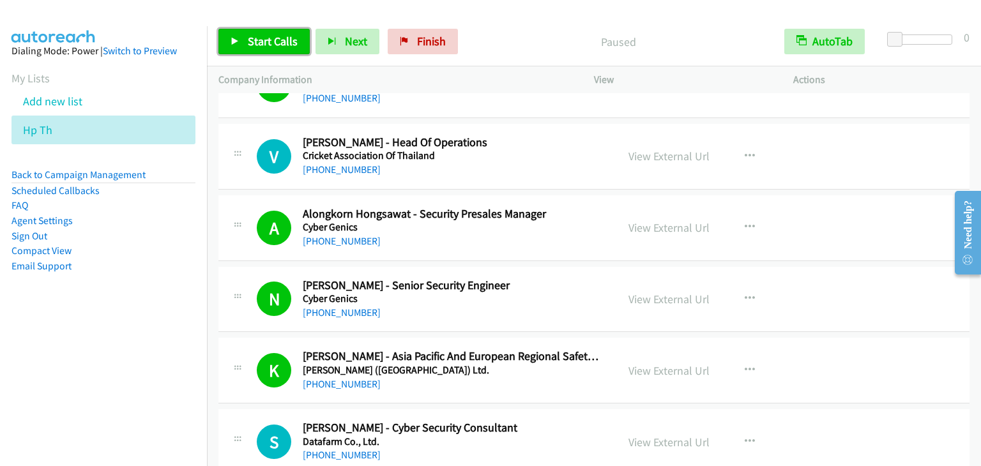
click at [248, 47] on span "Start Calls" at bounding box center [273, 41] width 50 height 15
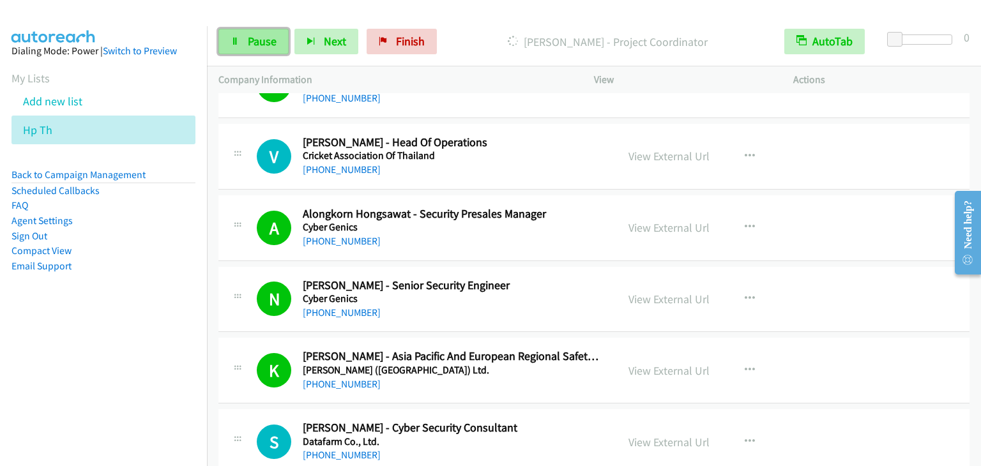
click at [263, 42] on span "Pause" at bounding box center [262, 41] width 29 height 15
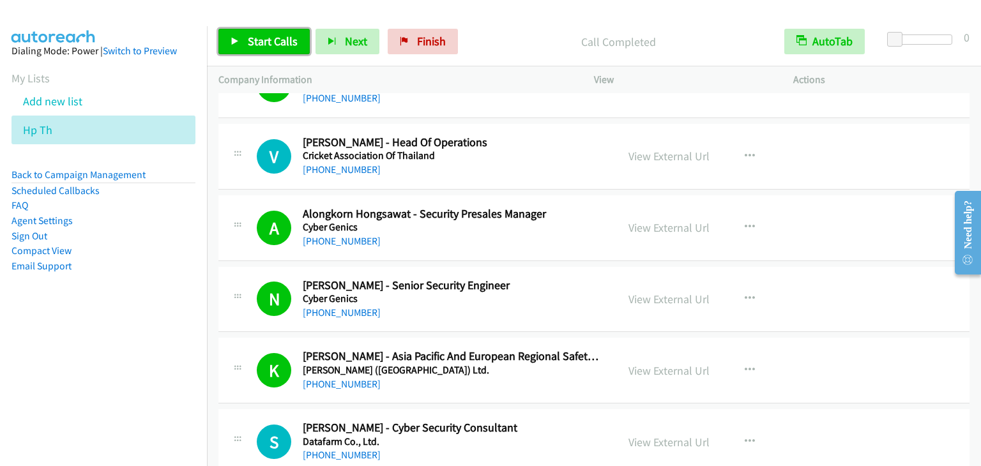
click at [266, 33] on link "Start Calls" at bounding box center [263, 42] width 91 height 26
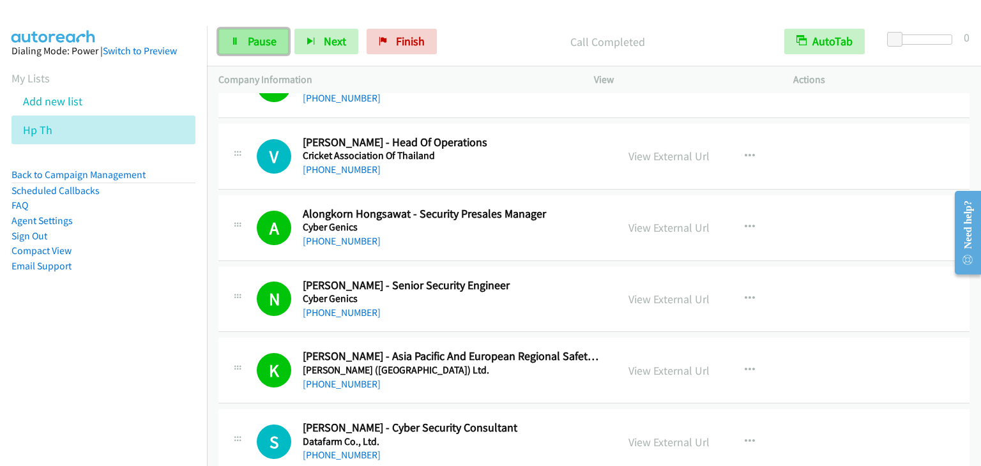
click at [256, 36] on span "Pause" at bounding box center [262, 41] width 29 height 15
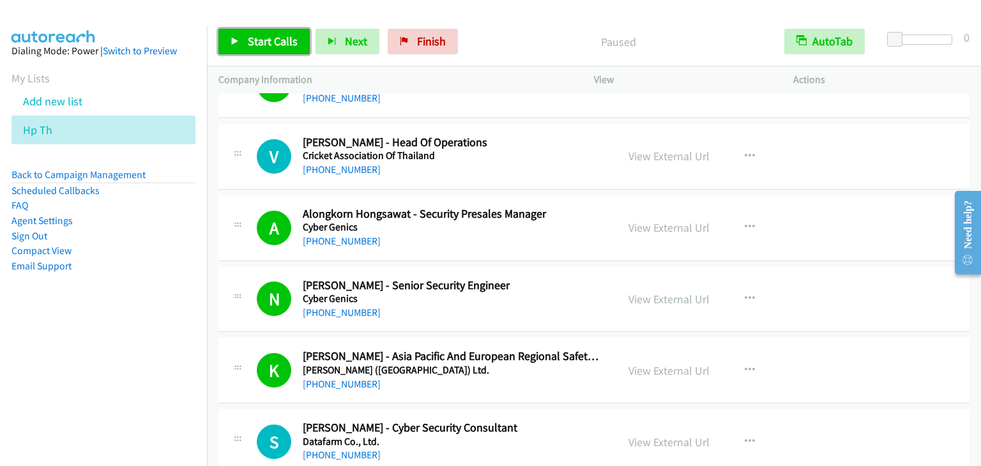
click at [256, 36] on span "Start Calls" at bounding box center [273, 41] width 50 height 15
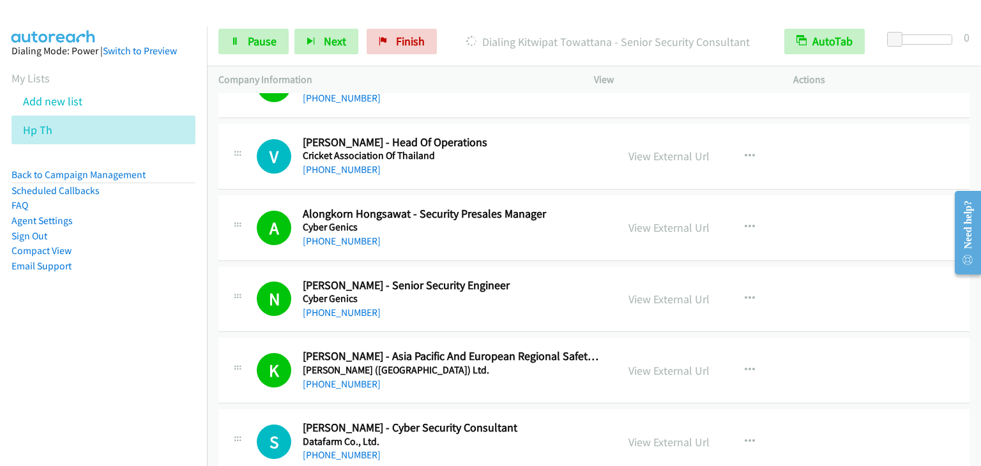
click at [0, 337] on nav "Dialing Mode: Power | Switch to Preview My Lists Add new list Hp Th Back to Cam…" at bounding box center [104, 259] width 208 height 466
click at [253, 42] on span "Pause" at bounding box center [262, 41] width 29 height 15
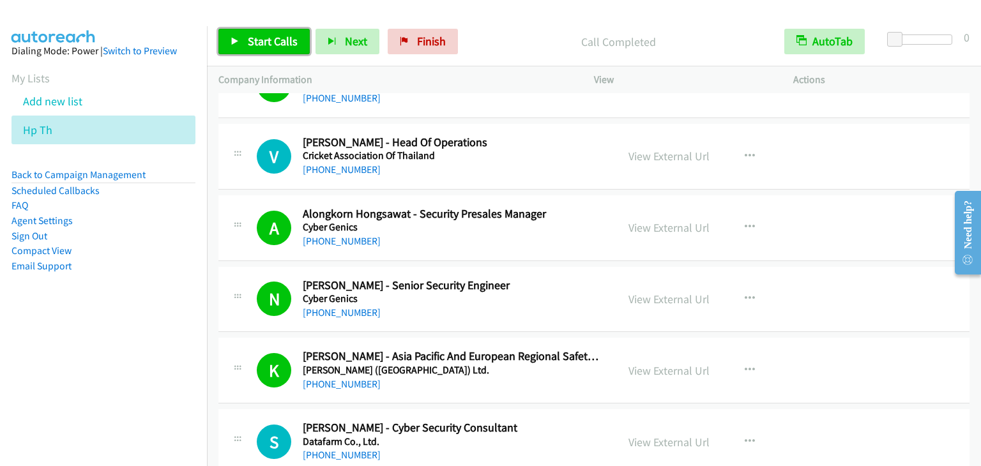
click at [229, 45] on link "Start Calls" at bounding box center [263, 42] width 91 height 26
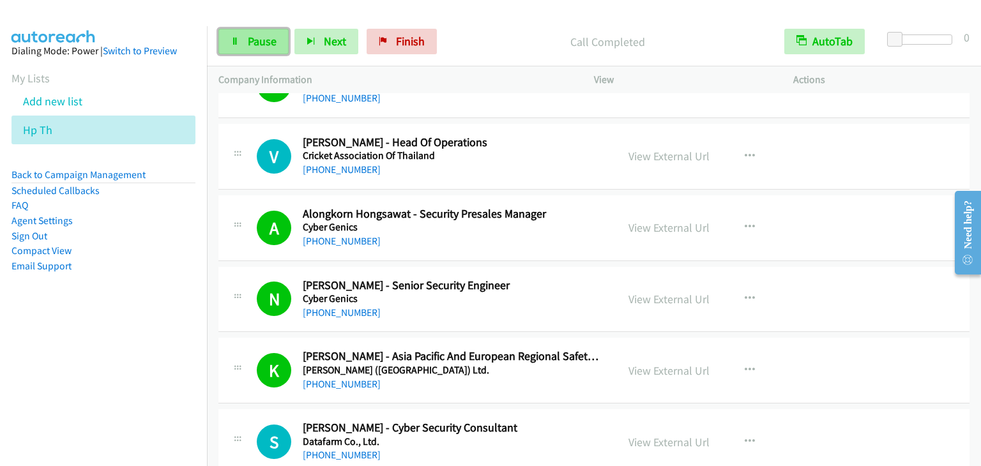
click at [259, 36] on span "Pause" at bounding box center [262, 41] width 29 height 15
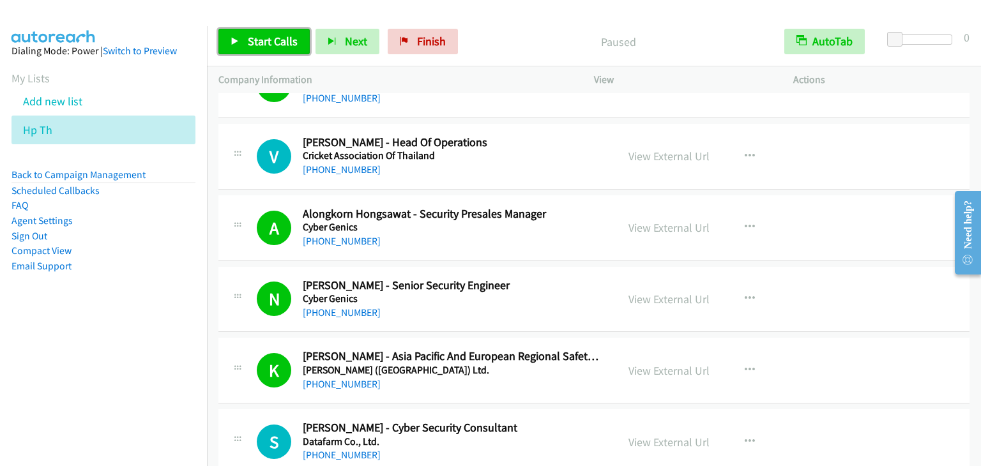
click at [259, 36] on span "Start Calls" at bounding box center [273, 41] width 50 height 15
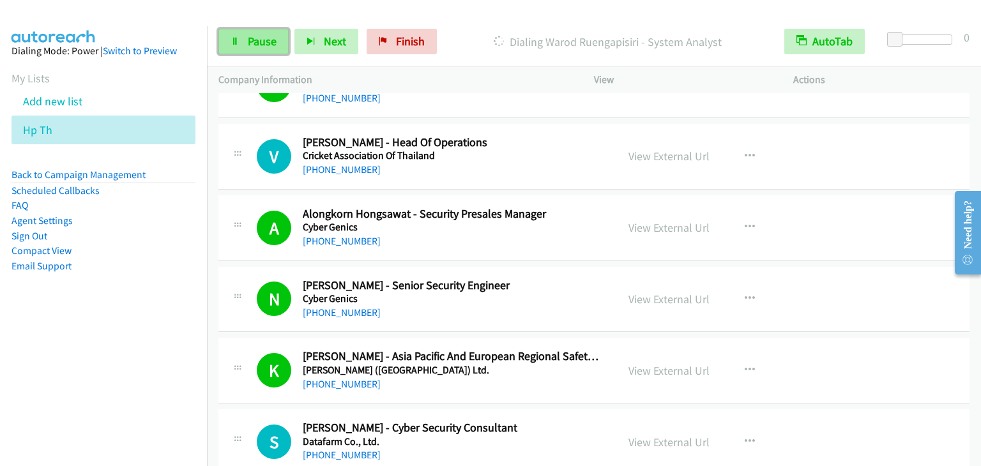
click at [248, 39] on span "Pause" at bounding box center [262, 41] width 29 height 15
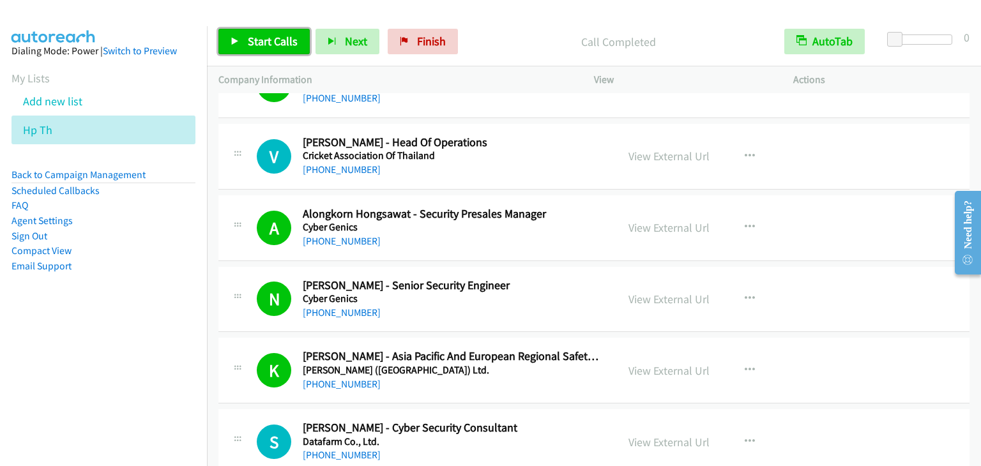
click at [256, 36] on span "Start Calls" at bounding box center [273, 41] width 50 height 15
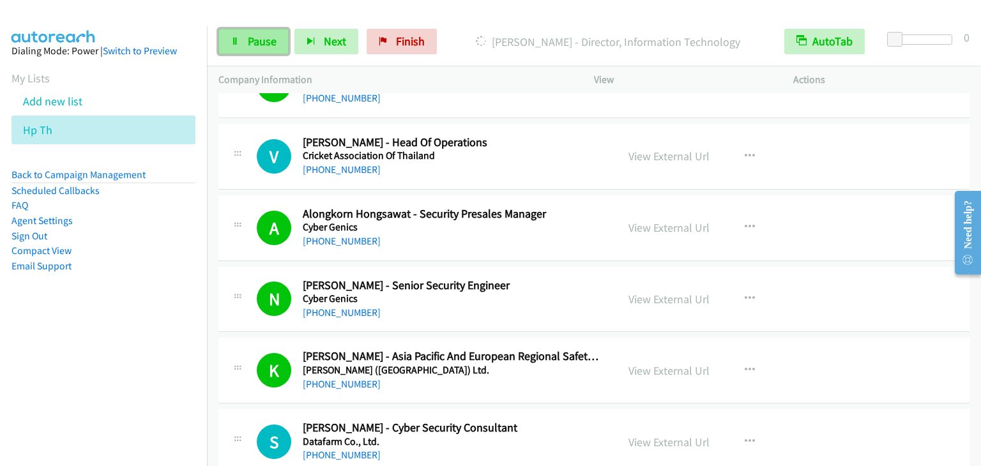
click at [255, 42] on span "Pause" at bounding box center [262, 41] width 29 height 15
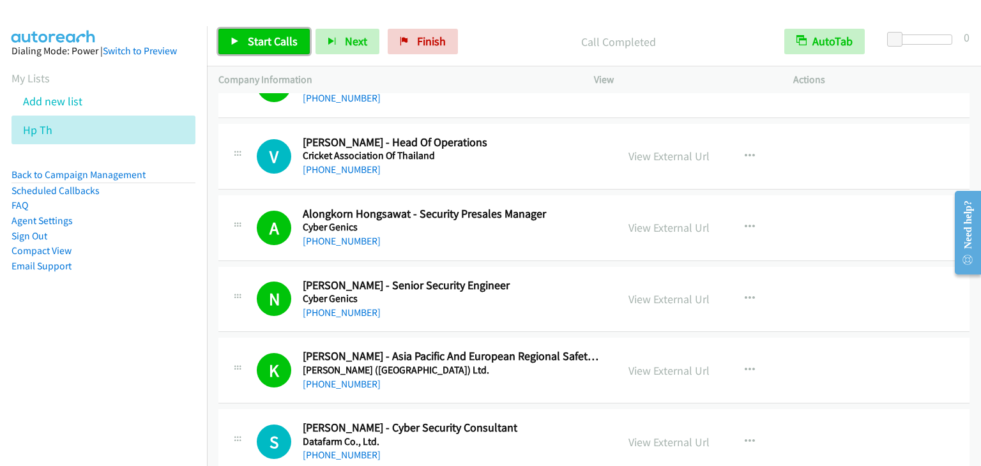
click at [258, 29] on link "Start Calls" at bounding box center [263, 42] width 91 height 26
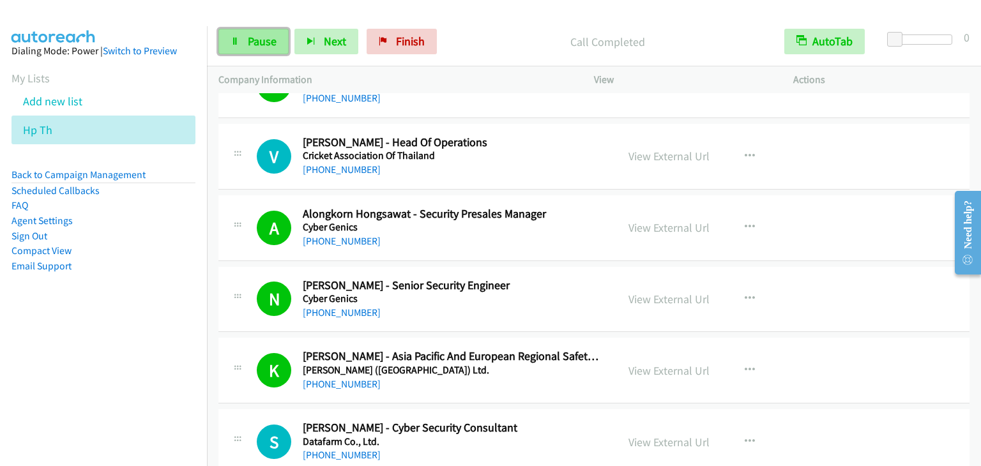
click at [260, 31] on link "Pause" at bounding box center [253, 42] width 70 height 26
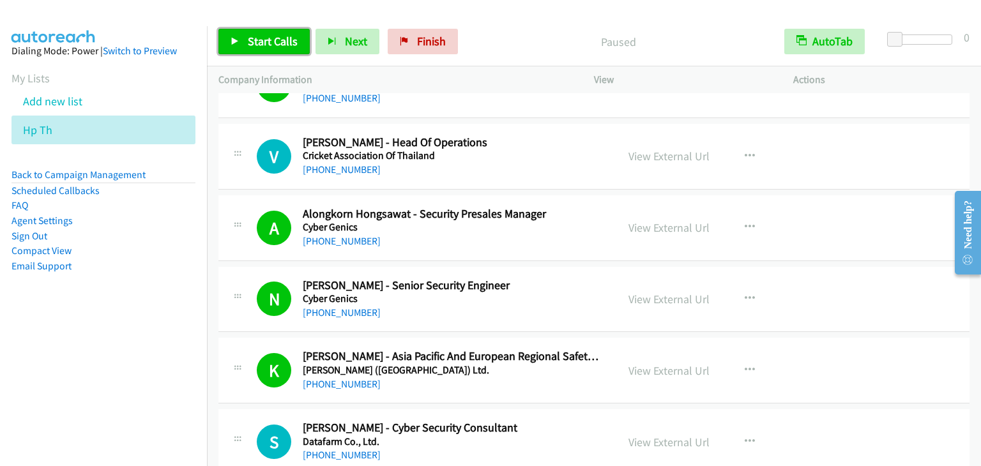
click at [260, 31] on link "Start Calls" at bounding box center [263, 42] width 91 height 26
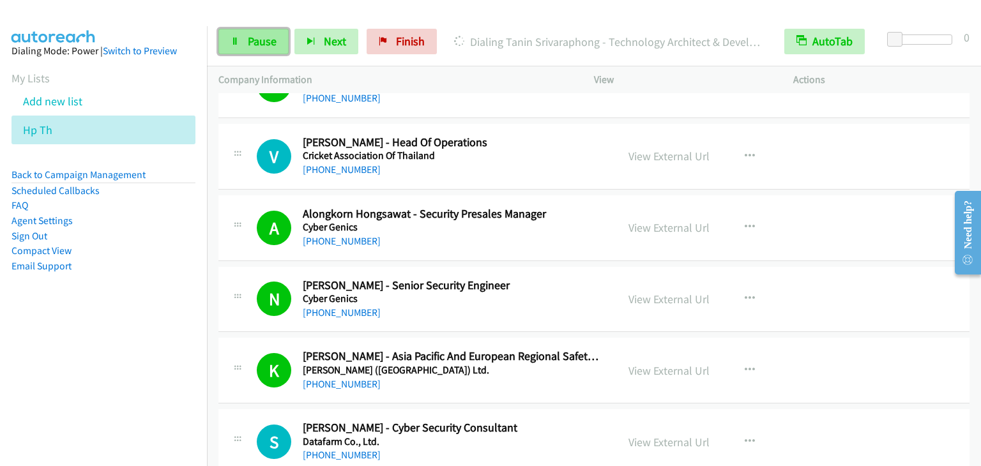
click at [248, 45] on span "Pause" at bounding box center [262, 41] width 29 height 15
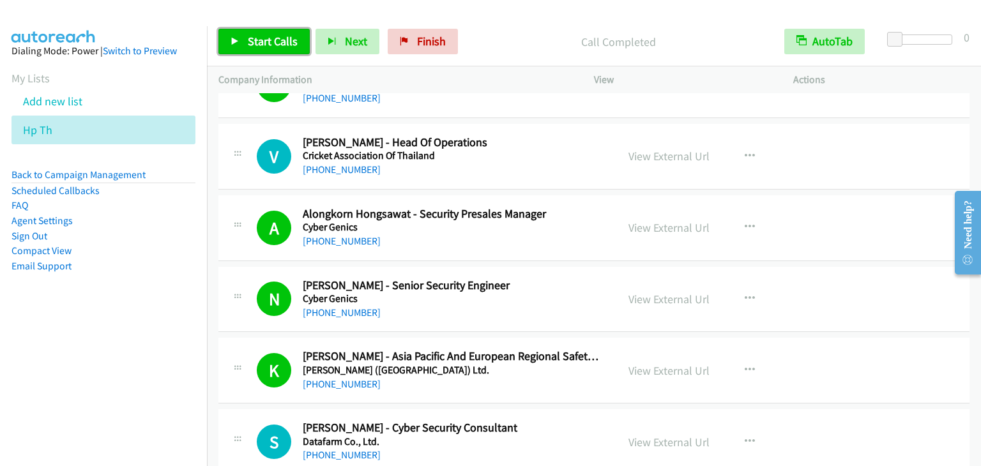
click at [236, 38] on icon at bounding box center [235, 42] width 9 height 9
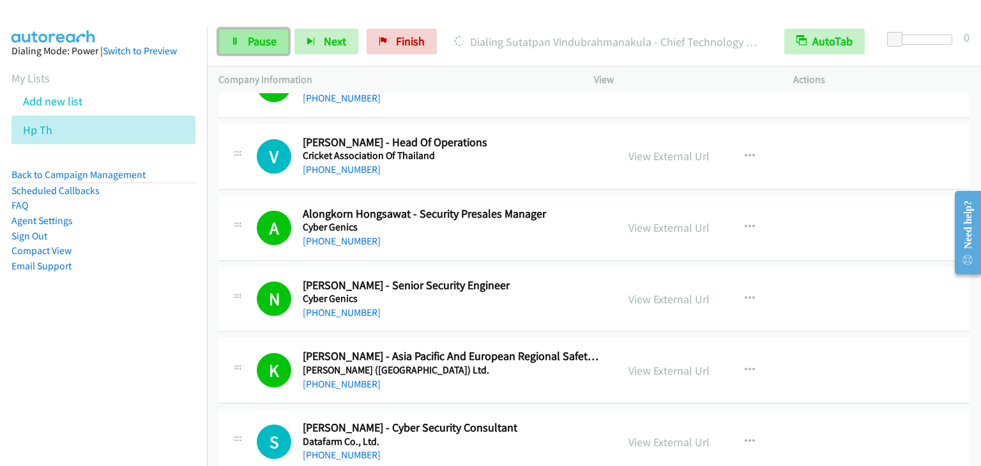
click at [250, 44] on span "Pause" at bounding box center [262, 41] width 29 height 15
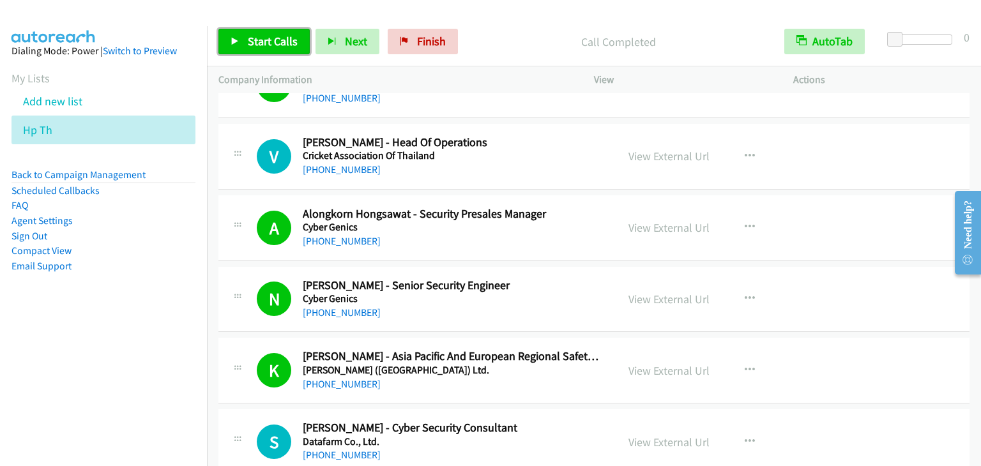
click at [271, 46] on span "Start Calls" at bounding box center [273, 41] width 50 height 15
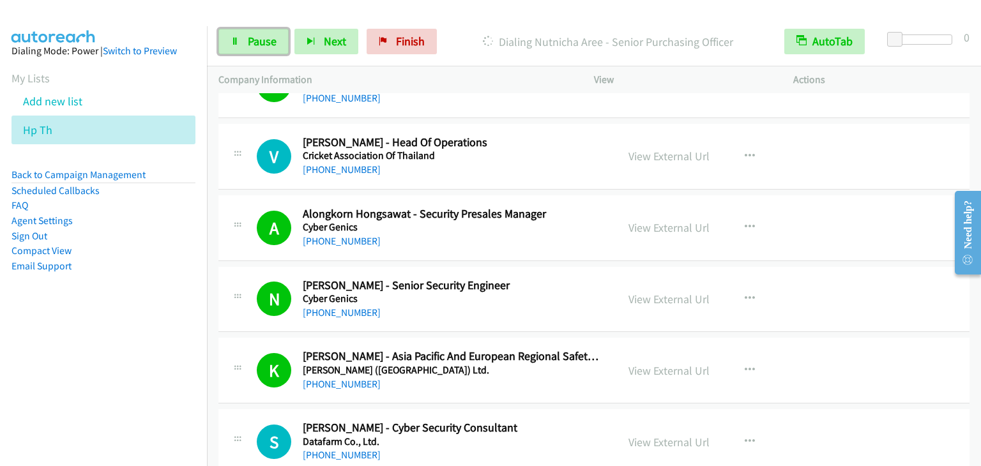
drag, startPoint x: 265, startPoint y: 39, endPoint x: 245, endPoint y: 1, distance: 42.6
click at [264, 39] on span "Pause" at bounding box center [262, 41] width 29 height 15
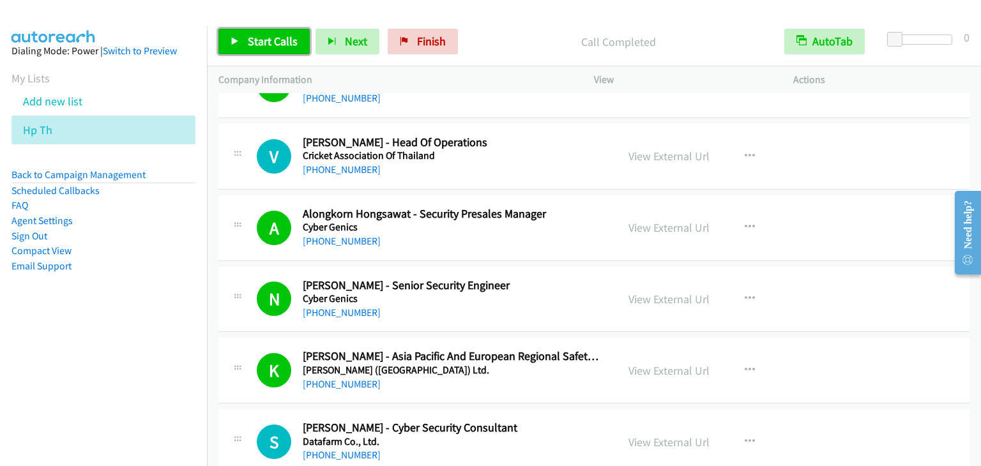
click at [253, 36] on span "Start Calls" at bounding box center [273, 41] width 50 height 15
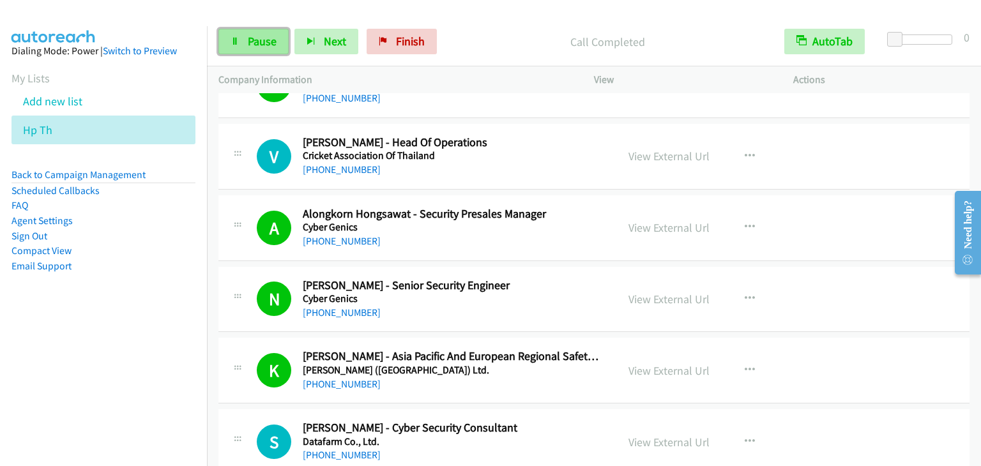
click at [245, 43] on link "Pause" at bounding box center [253, 42] width 70 height 26
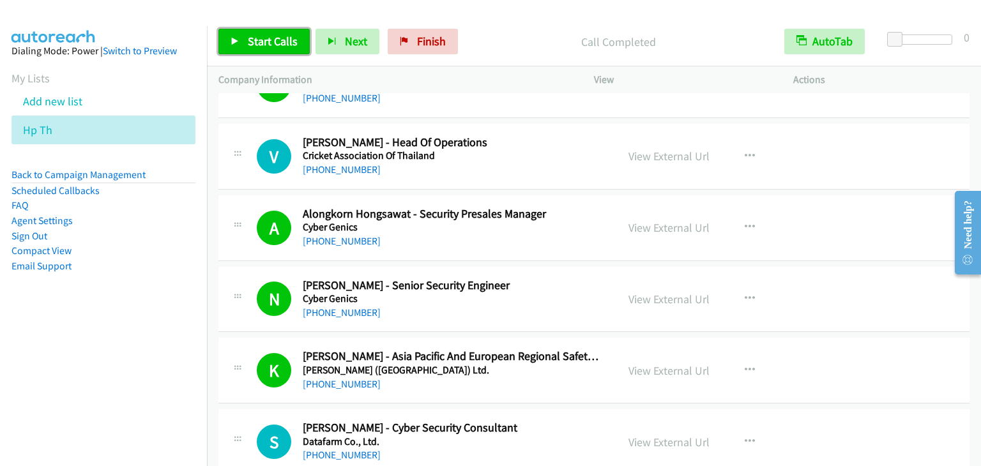
click at [244, 38] on link "Start Calls" at bounding box center [263, 42] width 91 height 26
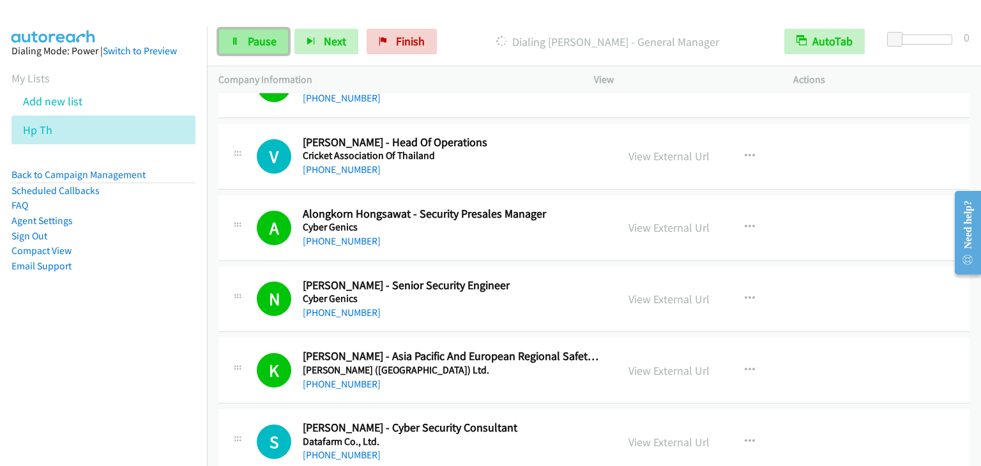
click at [266, 38] on span "Pause" at bounding box center [262, 41] width 29 height 15
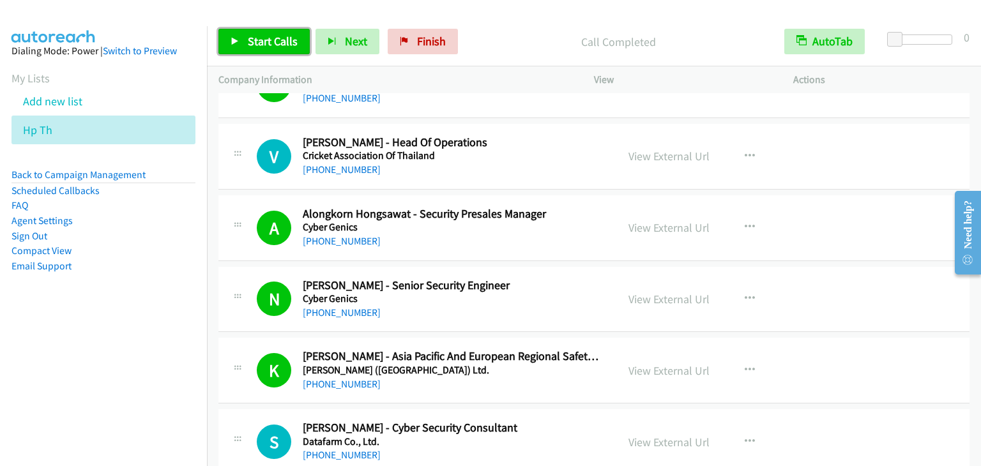
click at [267, 37] on span "Start Calls" at bounding box center [273, 41] width 50 height 15
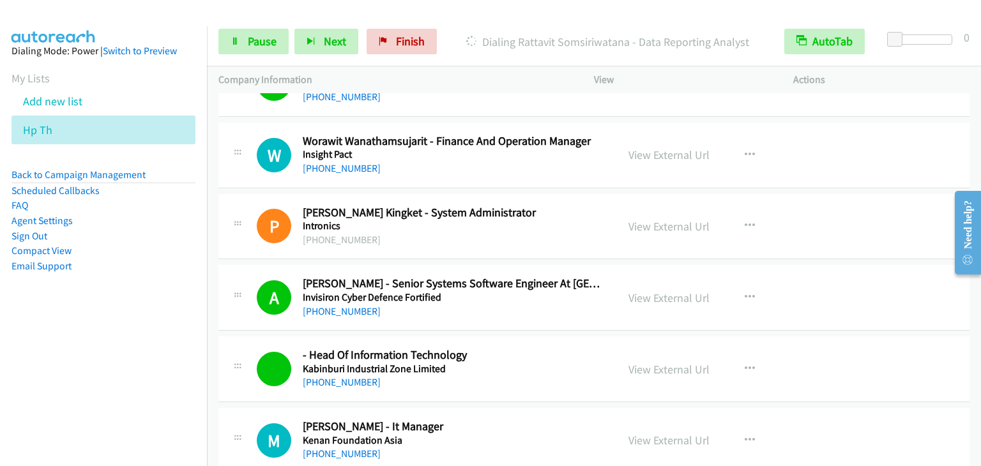
scroll to position [4855, 0]
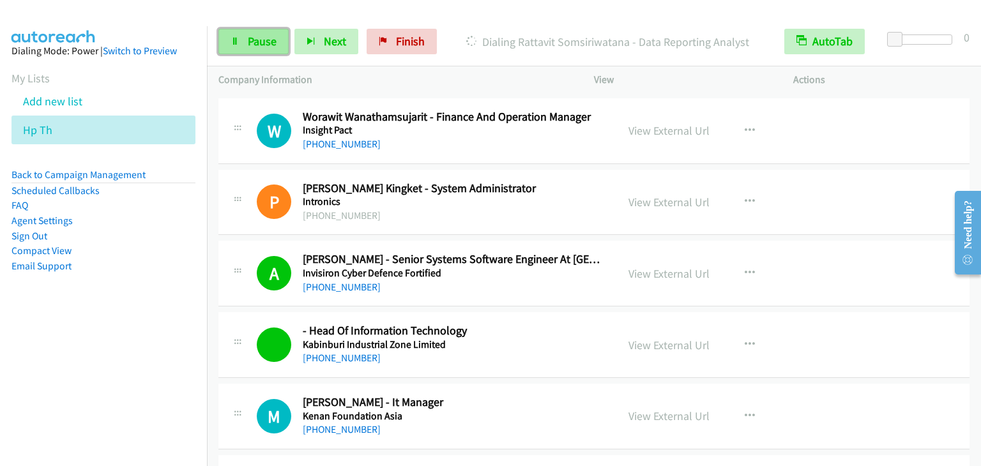
click at [245, 42] on link "Pause" at bounding box center [253, 42] width 70 height 26
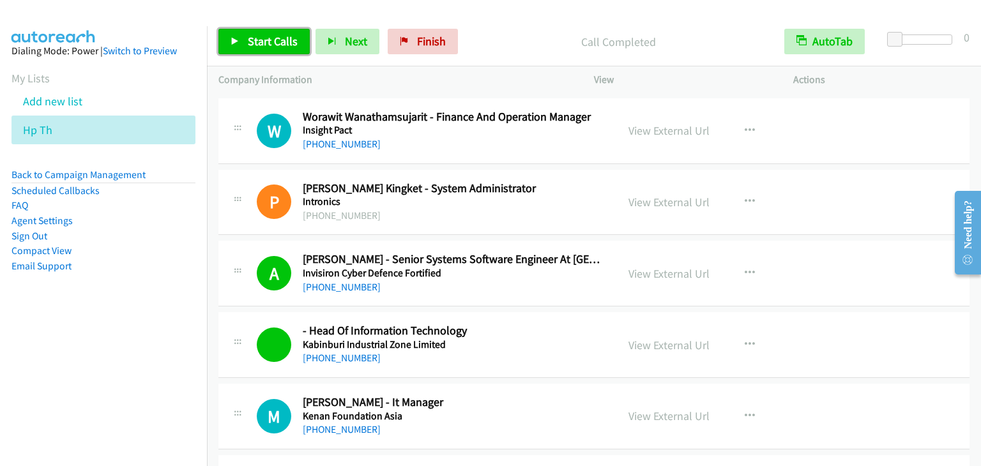
click at [274, 35] on span "Start Calls" at bounding box center [273, 41] width 50 height 15
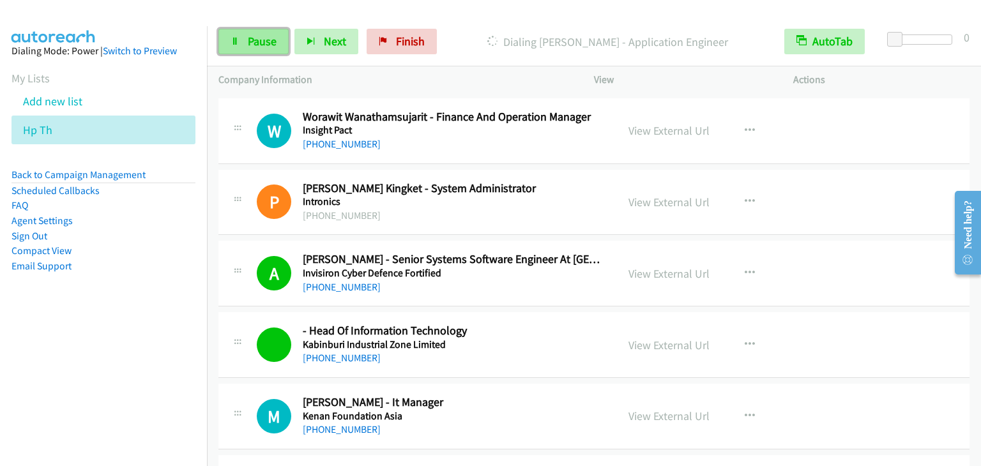
click at [268, 44] on span "Pause" at bounding box center [262, 41] width 29 height 15
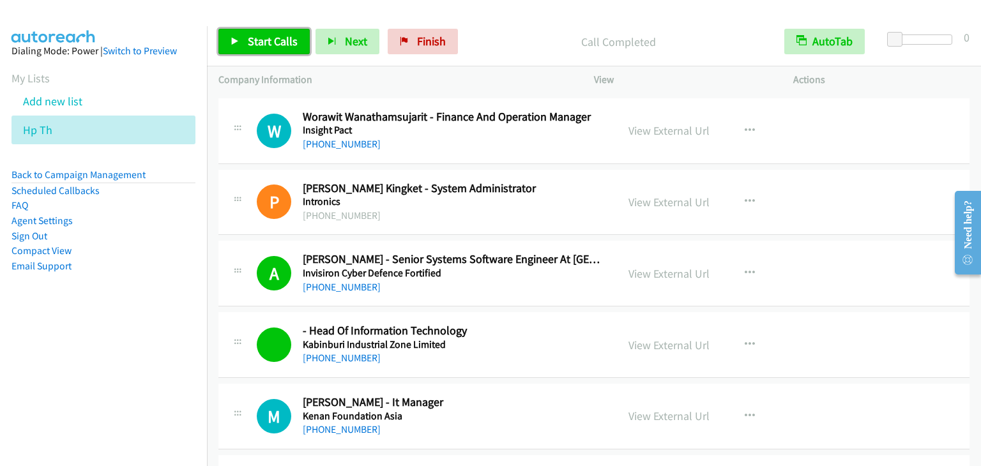
click at [266, 42] on span "Start Calls" at bounding box center [273, 41] width 50 height 15
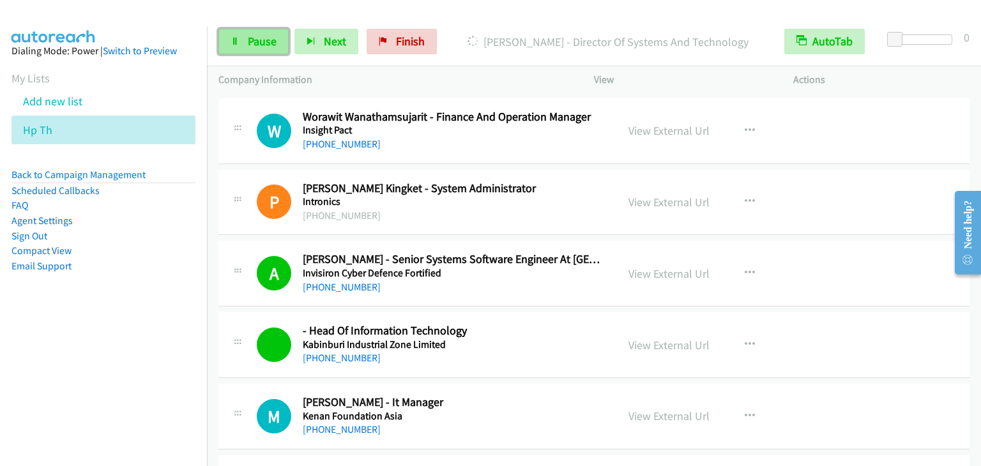
click at [250, 34] on span "Pause" at bounding box center [262, 41] width 29 height 15
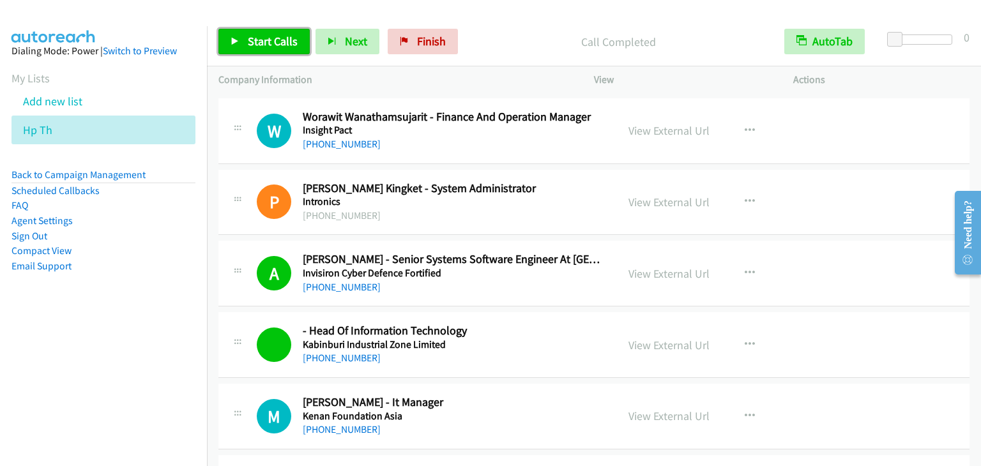
click at [284, 35] on span "Start Calls" at bounding box center [273, 41] width 50 height 15
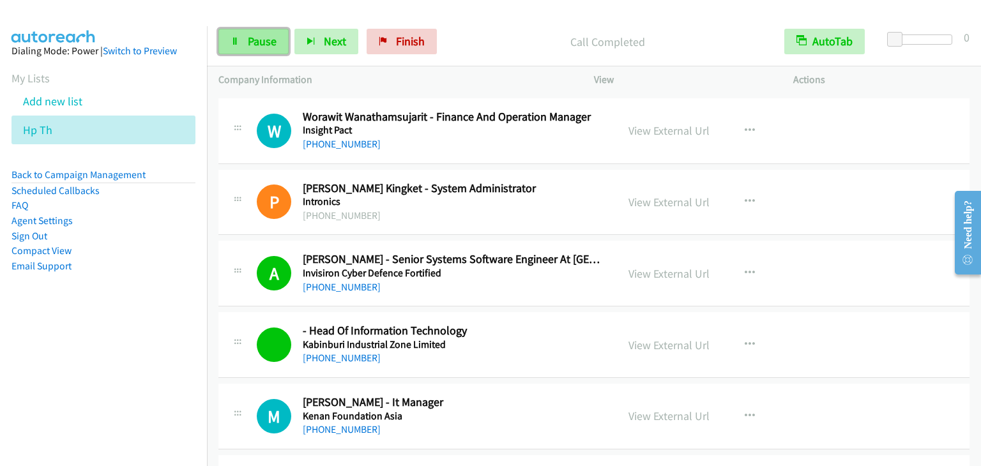
click at [264, 34] on span "Pause" at bounding box center [262, 41] width 29 height 15
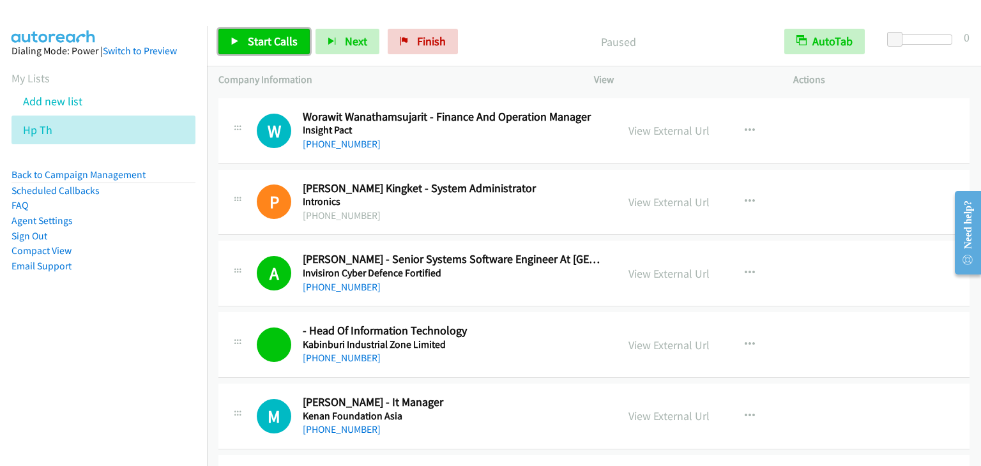
click at [264, 34] on span "Start Calls" at bounding box center [273, 41] width 50 height 15
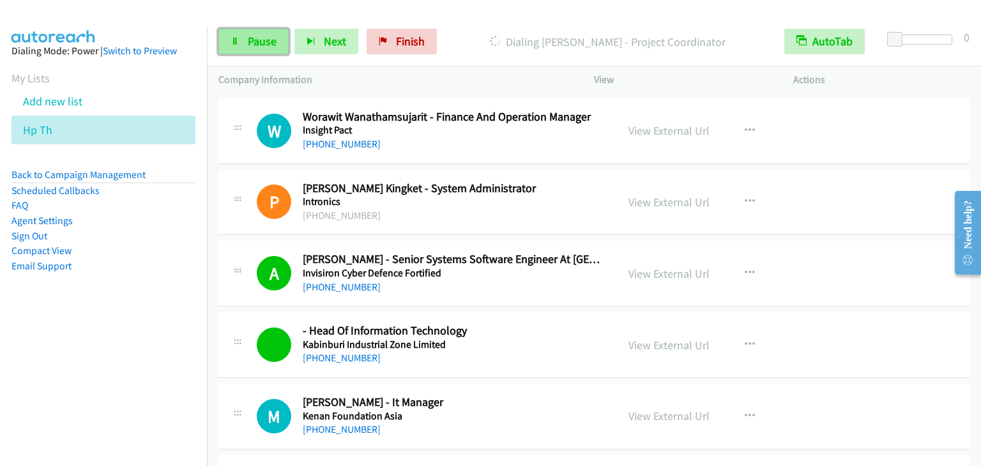
click at [243, 43] on link "Pause" at bounding box center [253, 42] width 70 height 26
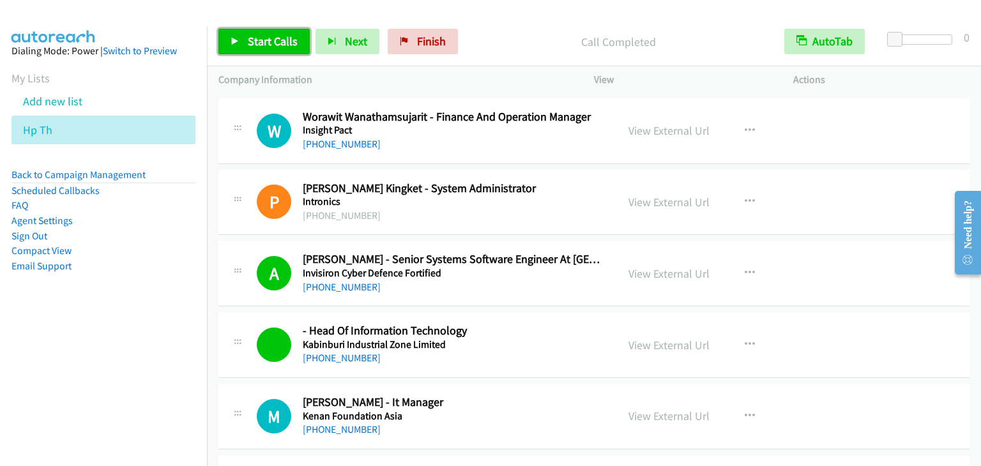
click at [247, 30] on link "Start Calls" at bounding box center [263, 42] width 91 height 26
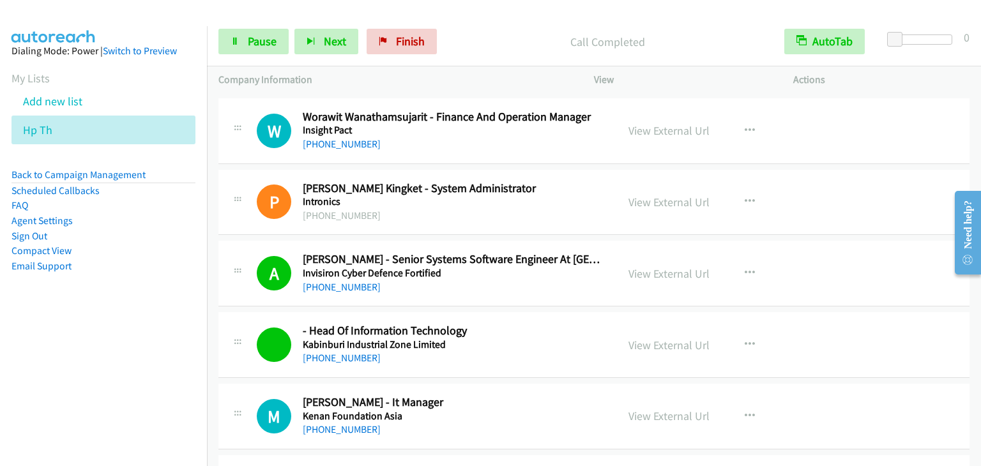
click at [487, 43] on p "Call Completed" at bounding box center [607, 41] width 307 height 17
click at [273, 42] on span "Pause" at bounding box center [262, 41] width 29 height 15
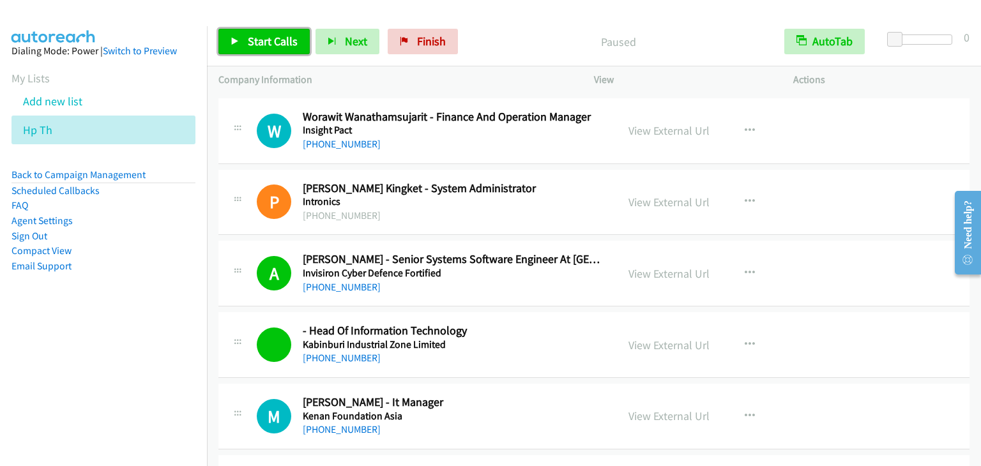
click at [273, 42] on span "Start Calls" at bounding box center [273, 41] width 50 height 15
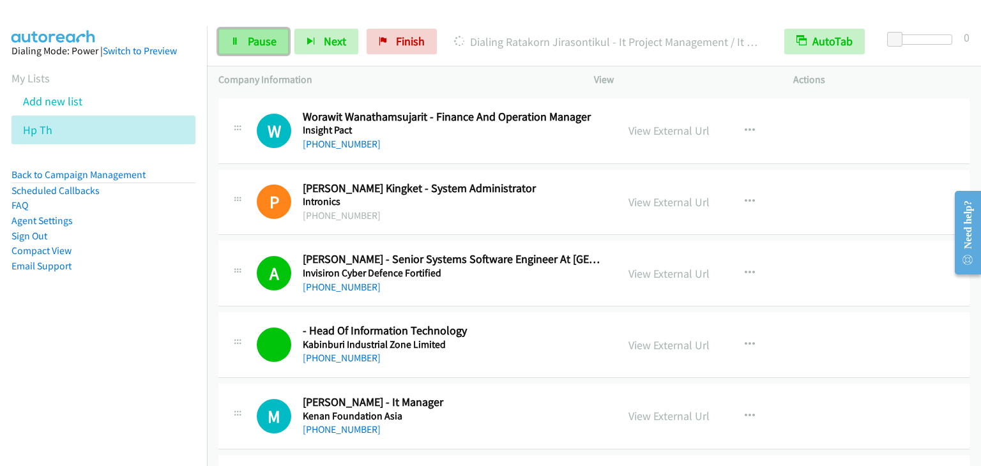
click at [234, 40] on icon at bounding box center [235, 42] width 9 height 9
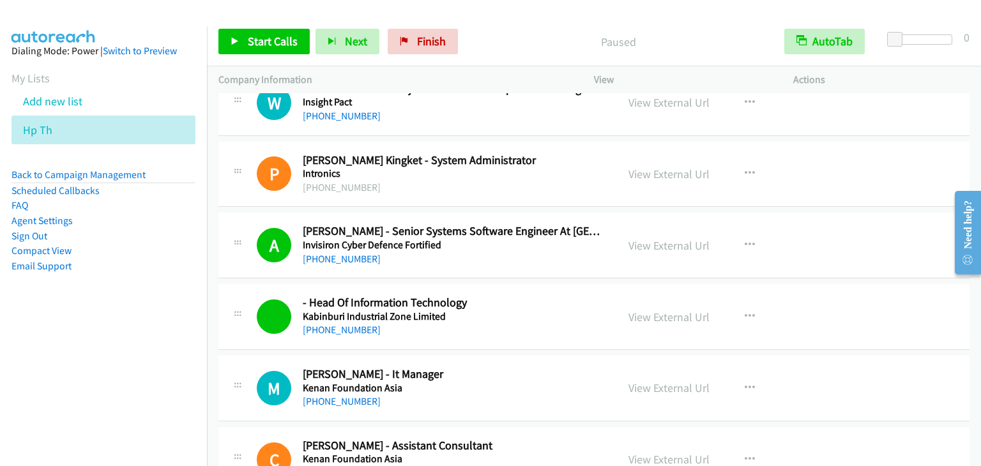
scroll to position [4983, 0]
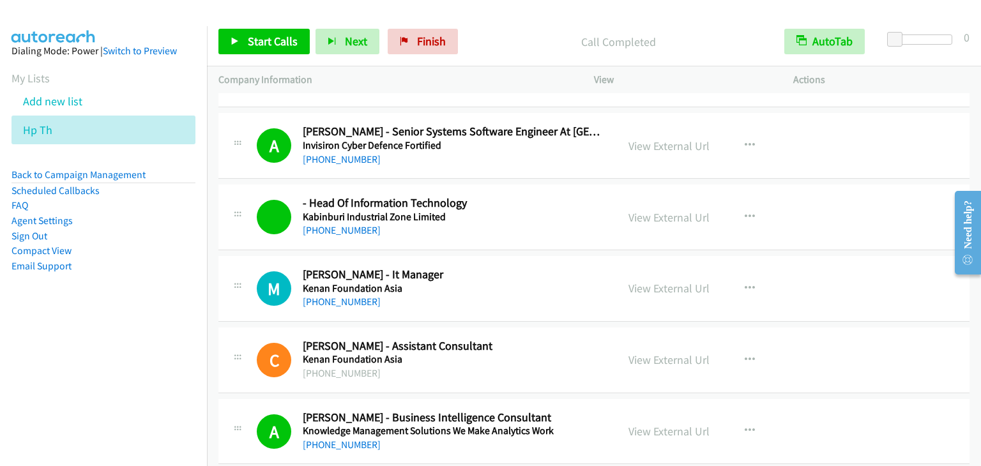
click at [553, 43] on p "Call Completed" at bounding box center [618, 41] width 286 height 17
click at [523, 50] on div "Call Completed" at bounding box center [618, 42] width 309 height 26
click at [541, 24] on div "Start Calls Pause Next Finish Call Completed AutoTab AutoTab 0" at bounding box center [594, 41] width 774 height 49
click at [263, 44] on span "Start Calls" at bounding box center [273, 41] width 50 height 15
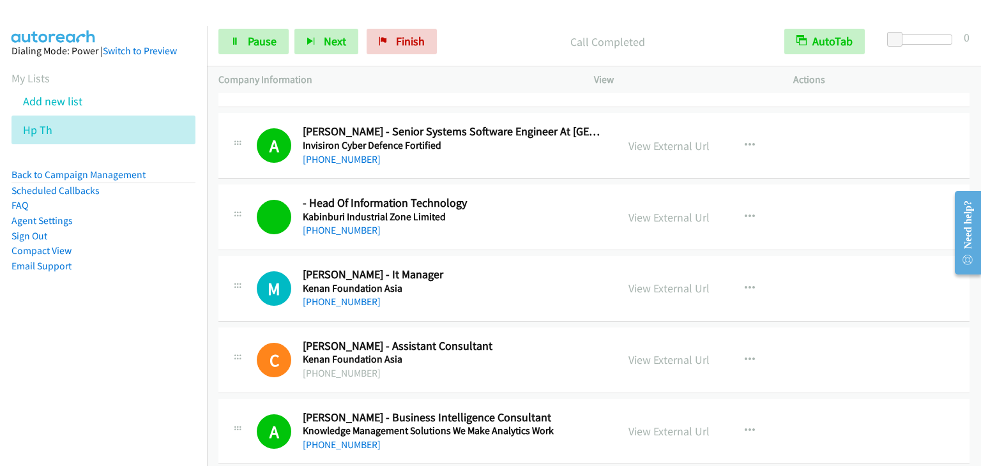
click at [554, 40] on p "Call Completed" at bounding box center [607, 41] width 307 height 17
click at [263, 38] on span "Pause" at bounding box center [262, 41] width 29 height 15
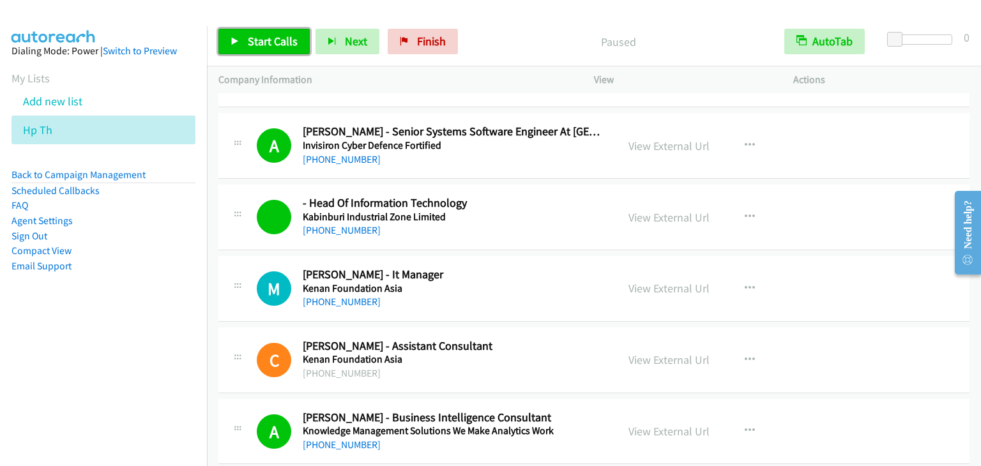
click at [263, 39] on span "Start Calls" at bounding box center [273, 41] width 50 height 15
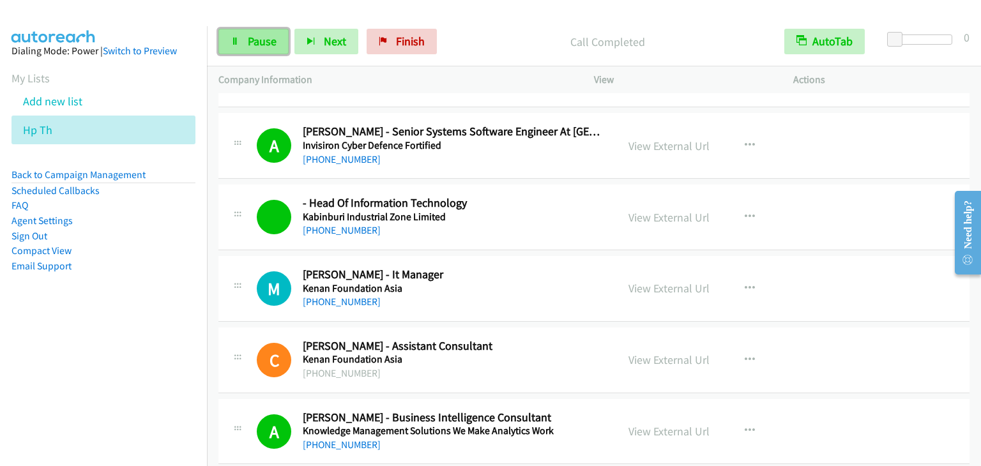
click at [254, 40] on span "Pause" at bounding box center [262, 41] width 29 height 15
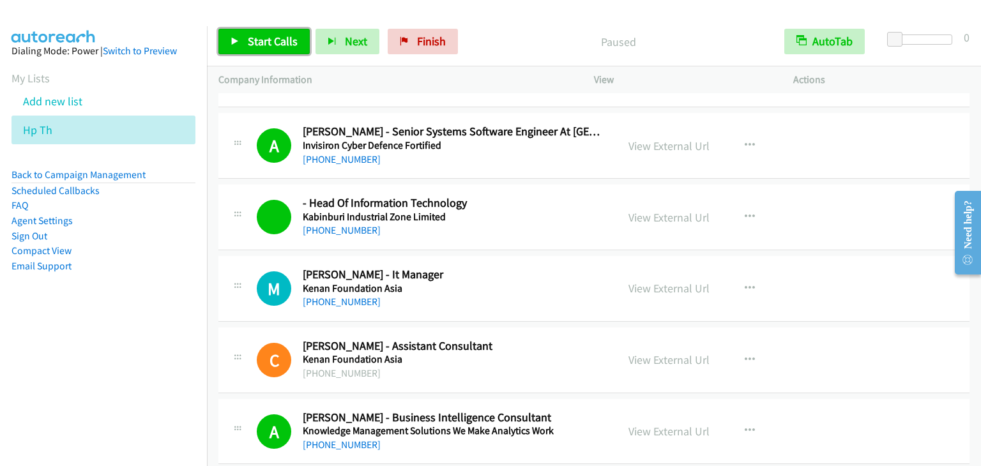
click at [254, 40] on span "Start Calls" at bounding box center [273, 41] width 50 height 15
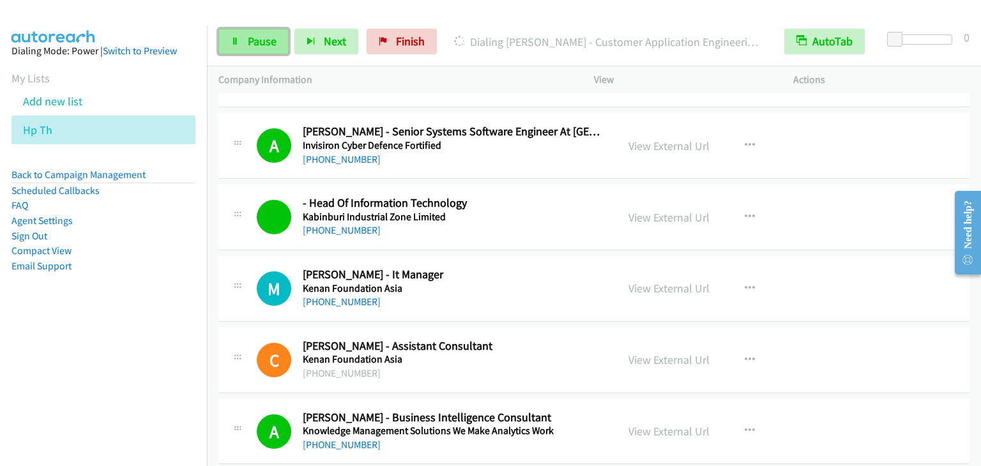
click at [240, 31] on link "Pause" at bounding box center [253, 42] width 70 height 26
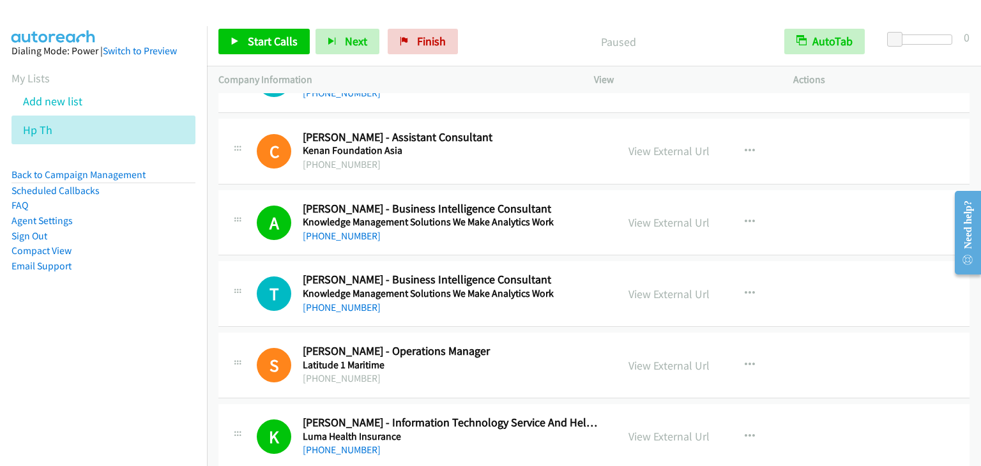
scroll to position [5239, 0]
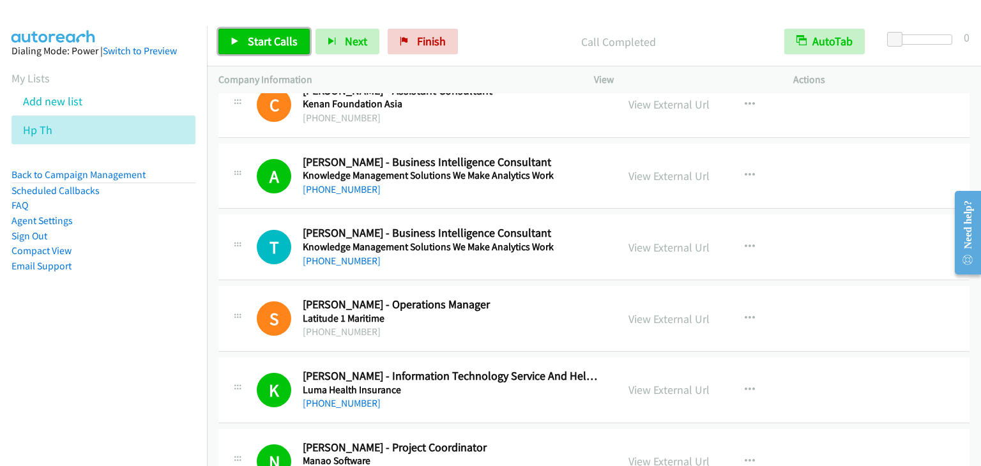
click at [269, 43] on span "Start Calls" at bounding box center [273, 41] width 50 height 15
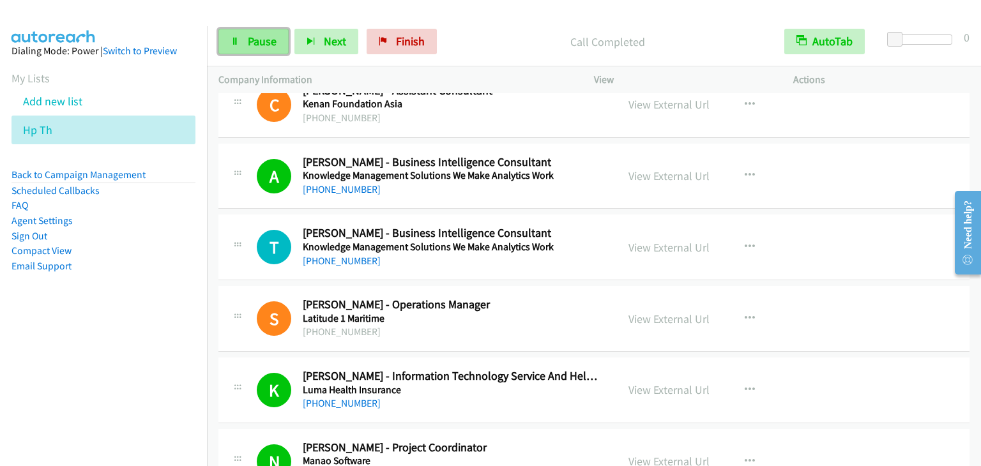
click at [266, 43] on span "Pause" at bounding box center [262, 41] width 29 height 15
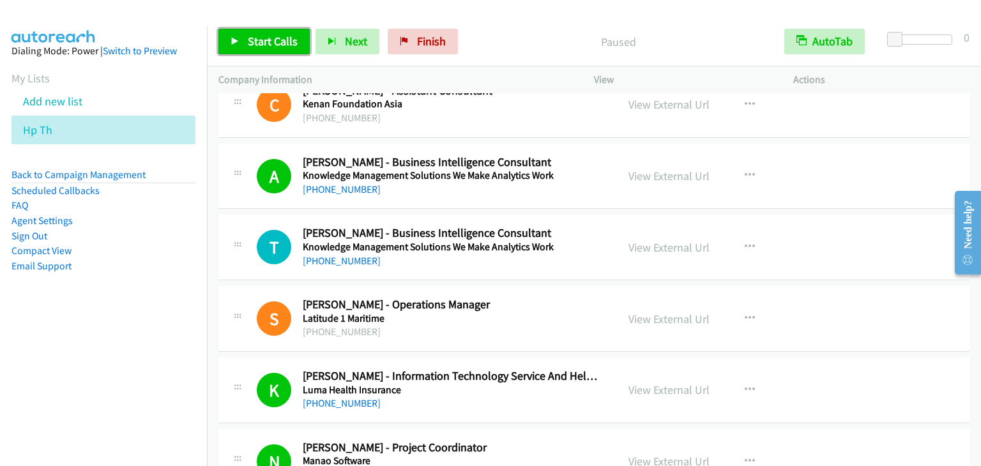
click at [266, 43] on span "Start Calls" at bounding box center [273, 41] width 50 height 15
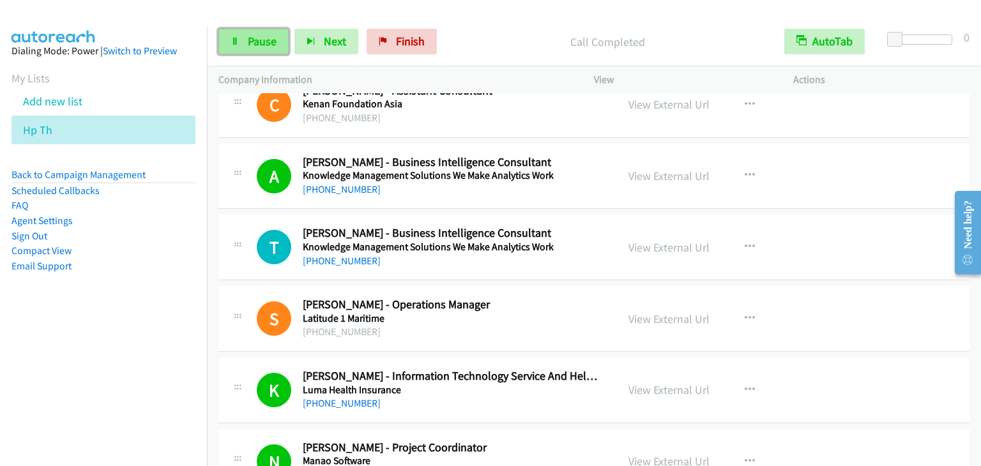
click at [265, 36] on span "Pause" at bounding box center [262, 41] width 29 height 15
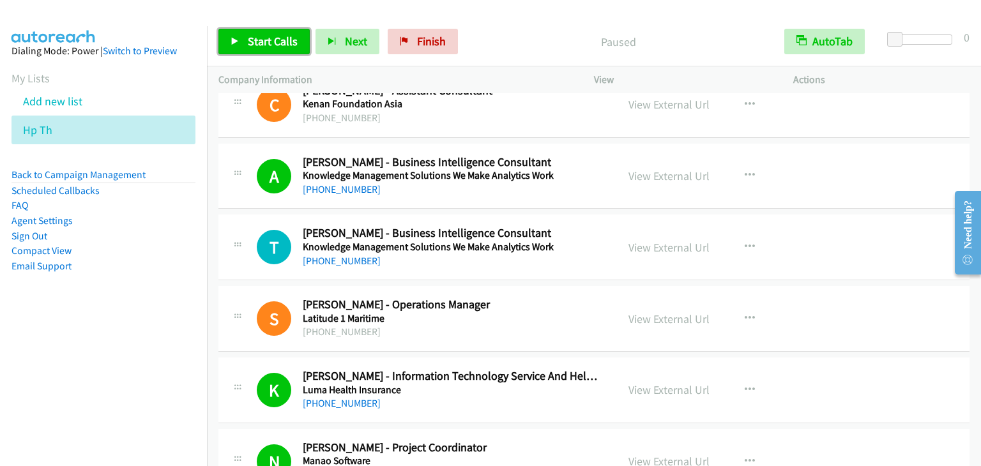
click at [285, 43] on span "Start Calls" at bounding box center [273, 41] width 50 height 15
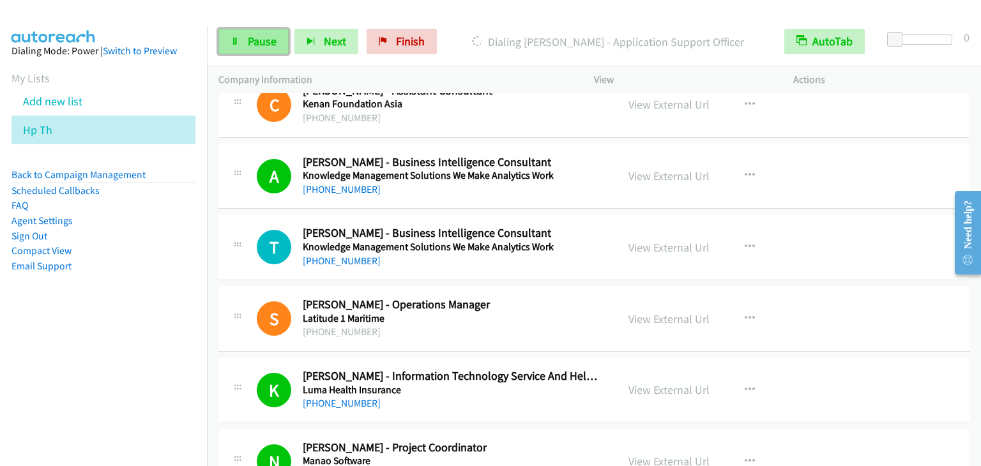
click at [263, 40] on span "Pause" at bounding box center [262, 41] width 29 height 15
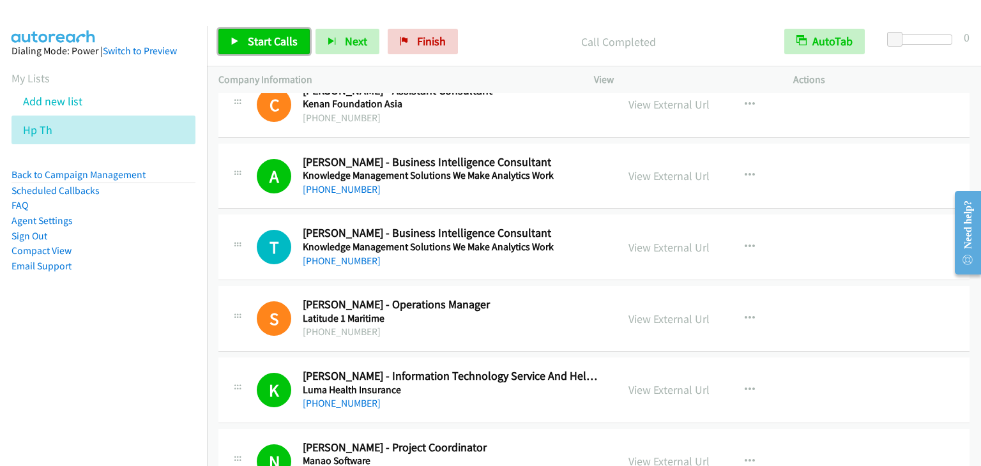
click at [261, 43] on span "Start Calls" at bounding box center [273, 41] width 50 height 15
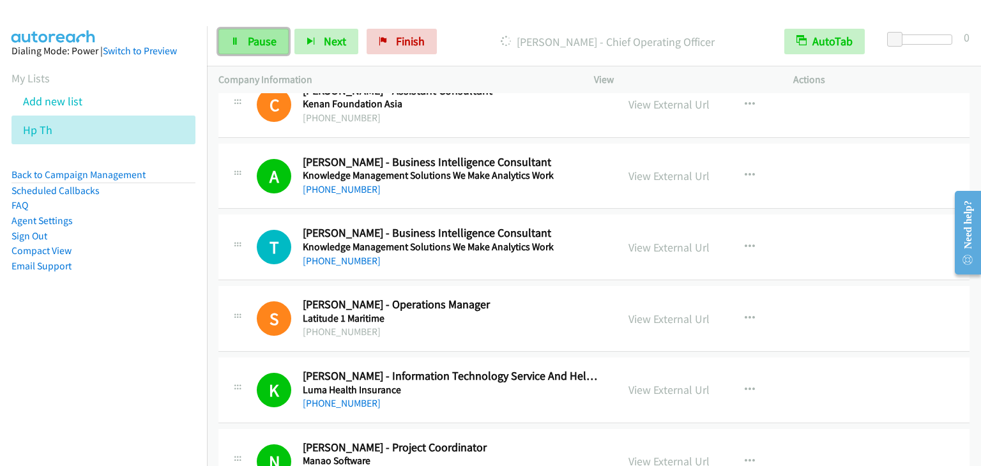
click at [252, 44] on span "Pause" at bounding box center [262, 41] width 29 height 15
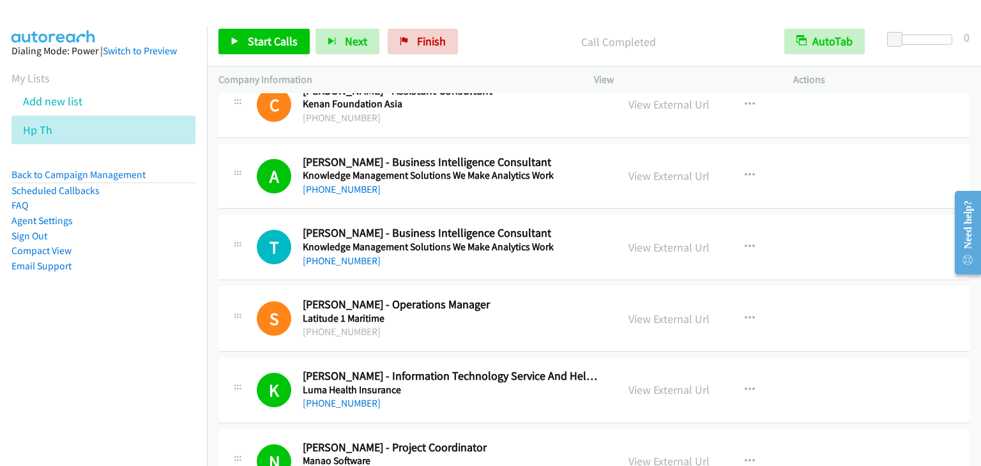
click at [546, 40] on p "Call Completed" at bounding box center [618, 41] width 286 height 17
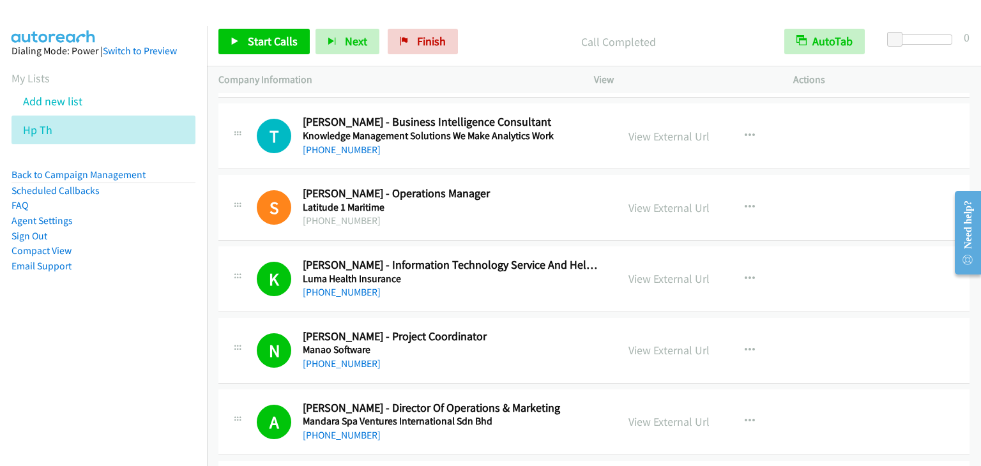
scroll to position [5366, 0]
